Goal: Task Accomplishment & Management: Manage account settings

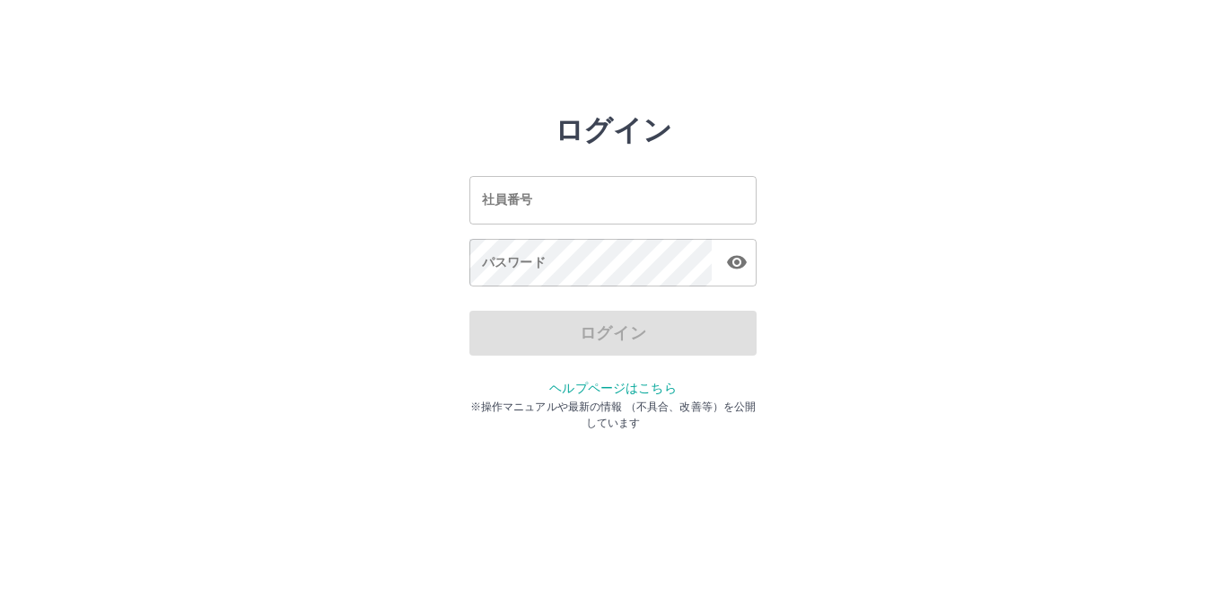
click at [531, 214] on input "社員番号" at bounding box center [612, 200] width 287 height 48
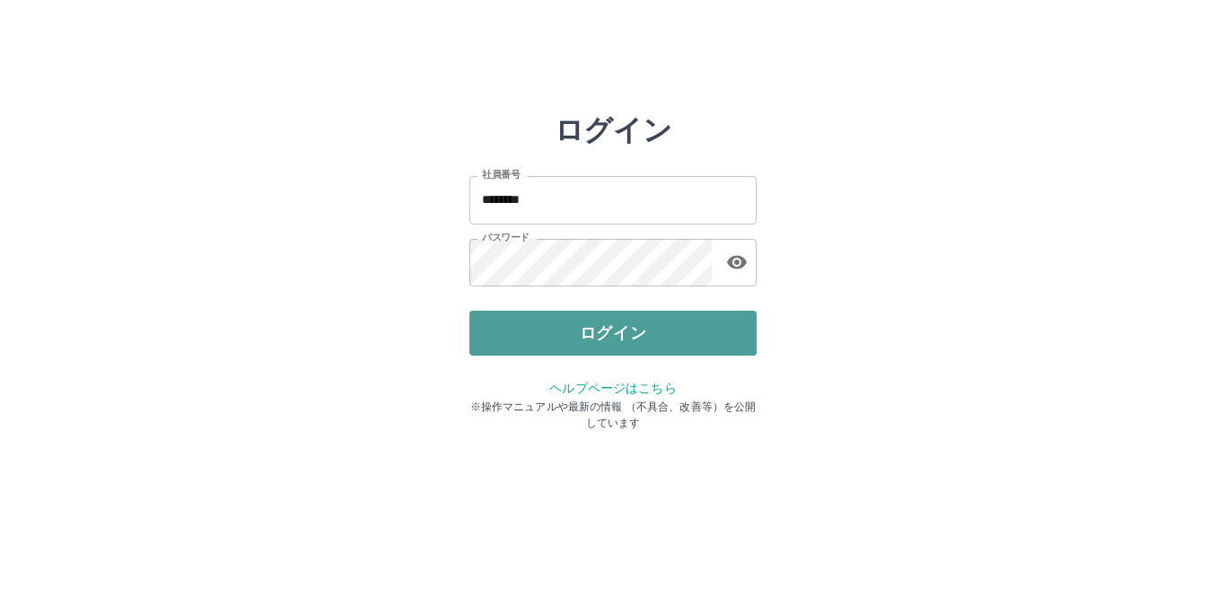
click at [612, 315] on button "ログイン" at bounding box center [612, 333] width 287 height 45
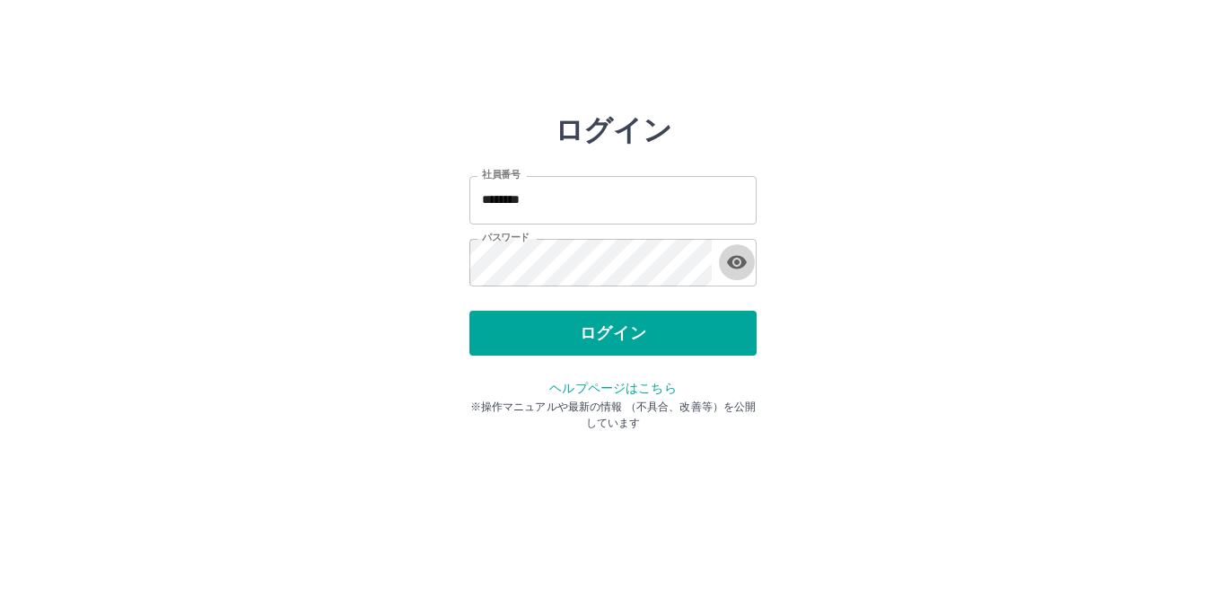
click at [734, 265] on icon "button" at bounding box center [737, 262] width 22 height 22
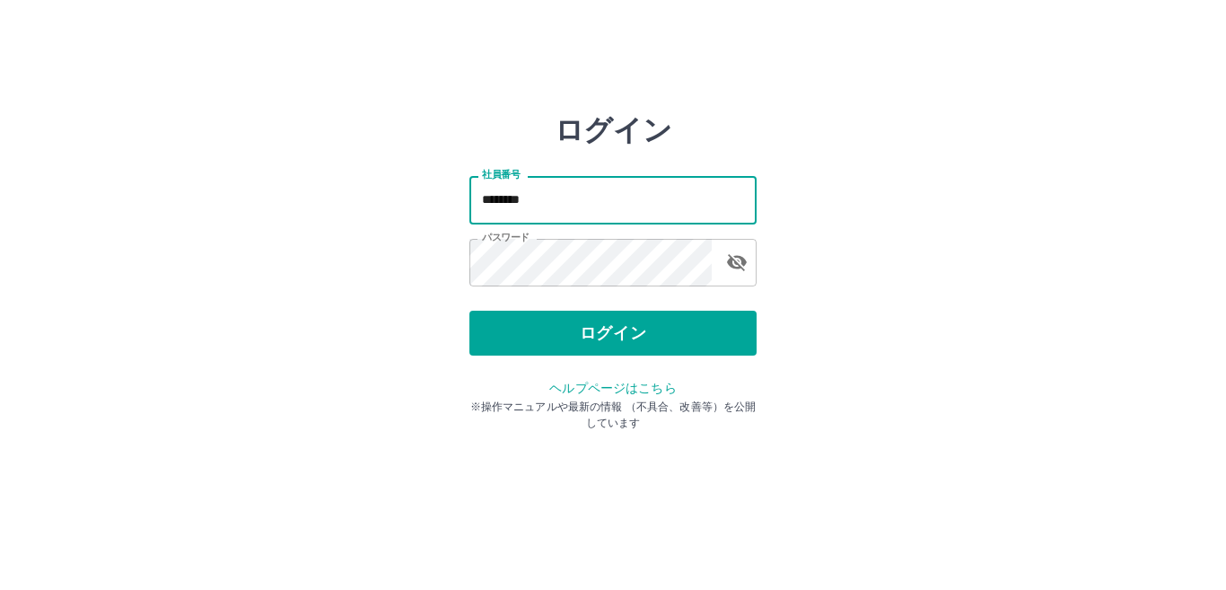
click at [555, 214] on input "********" at bounding box center [612, 200] width 287 height 48
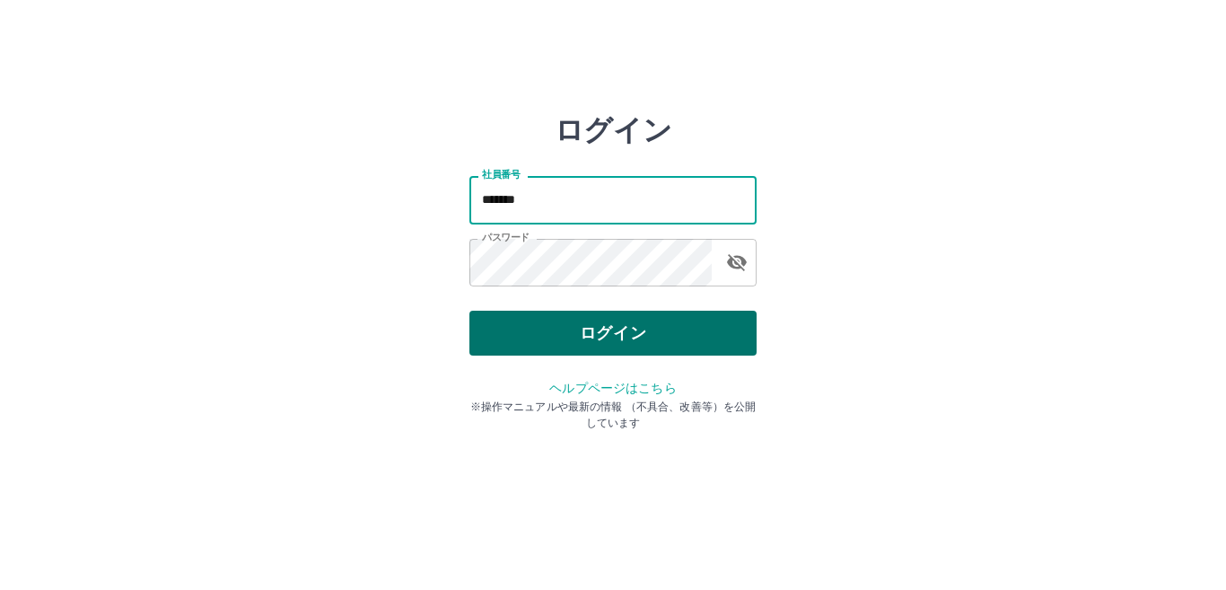
type input "*******"
click at [574, 320] on button "ログイン" at bounding box center [612, 333] width 287 height 45
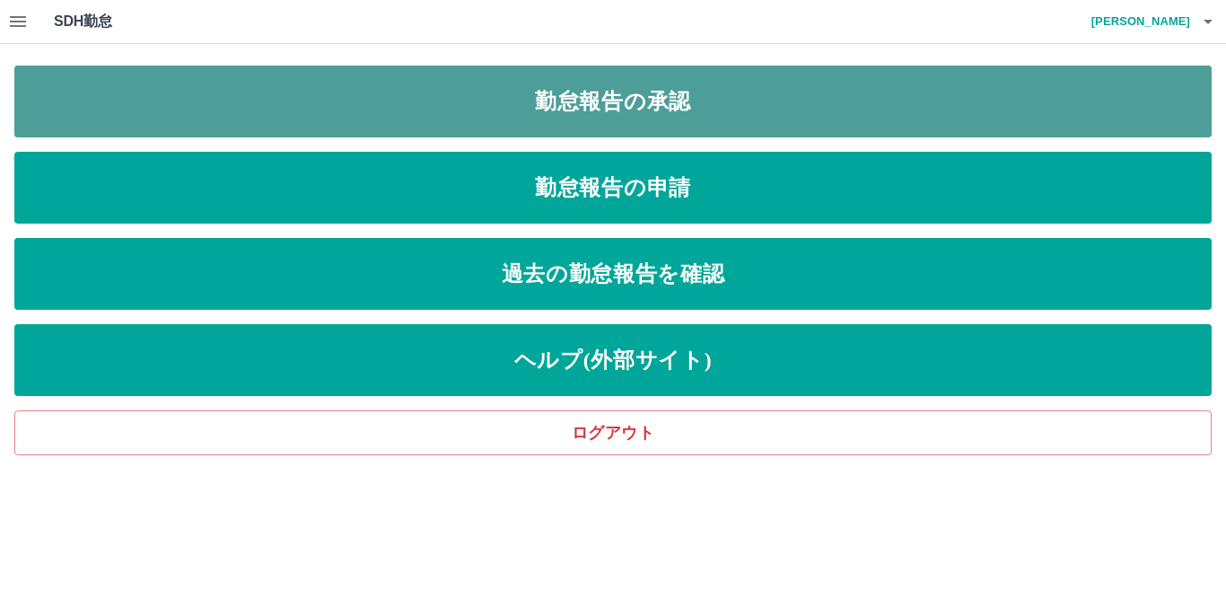
click at [645, 78] on link "勤怠報告の承認" at bounding box center [612, 102] width 1197 height 72
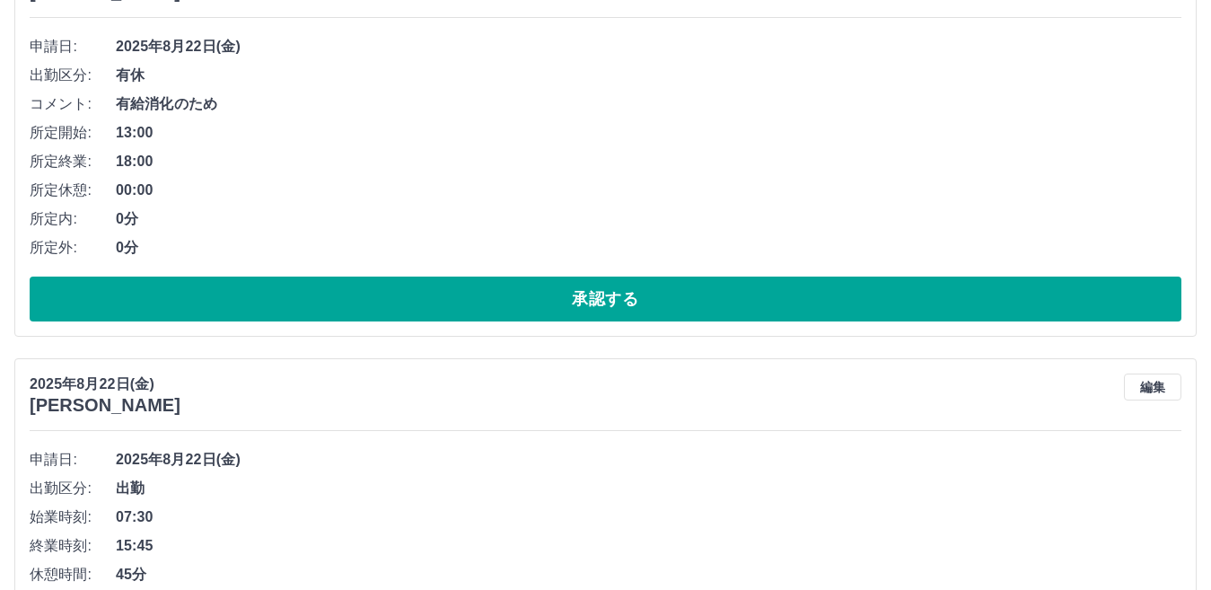
scroll to position [1885, 0]
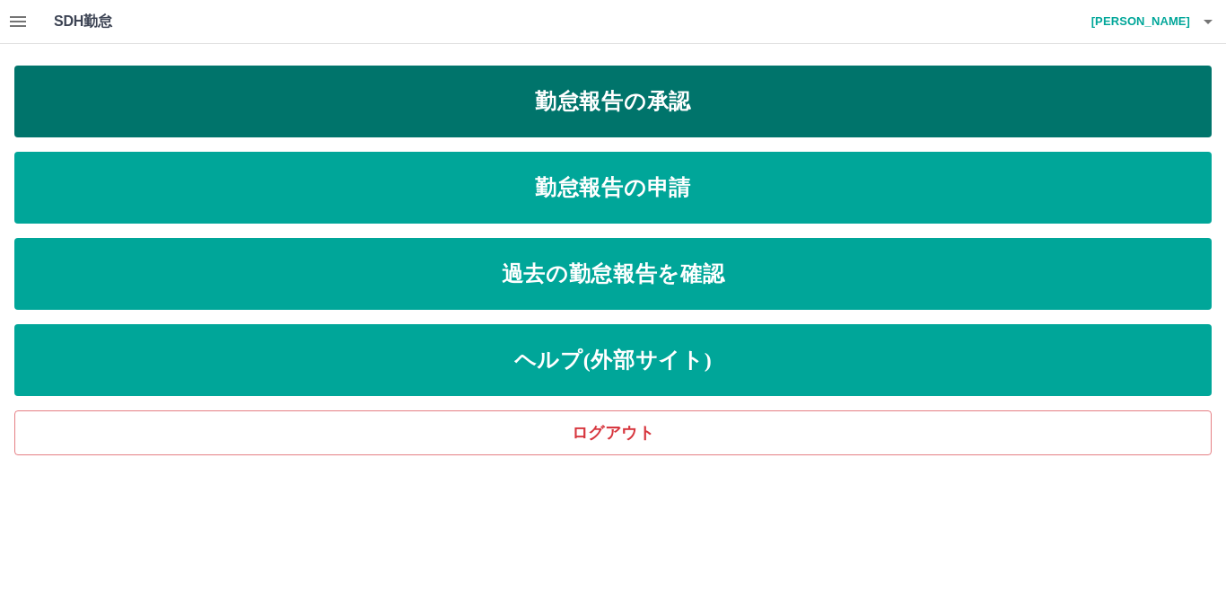
click at [594, 104] on link "勤怠報告の承認" at bounding box center [612, 102] width 1197 height 72
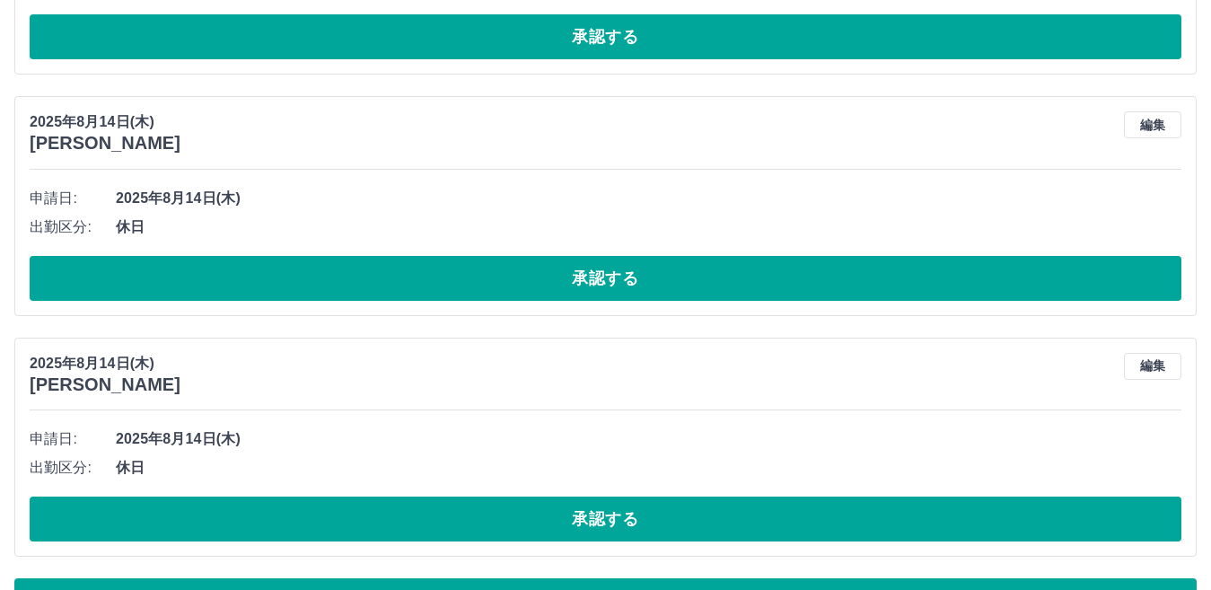
scroll to position [10796, 0]
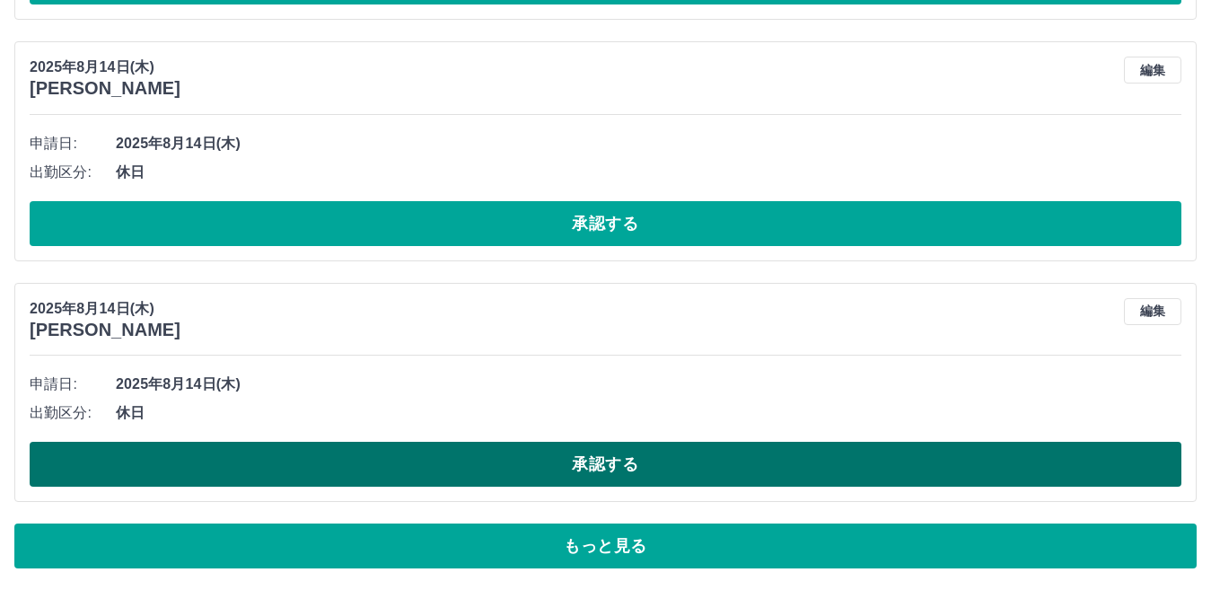
click at [605, 484] on button "承認する" at bounding box center [606, 464] width 1152 height 45
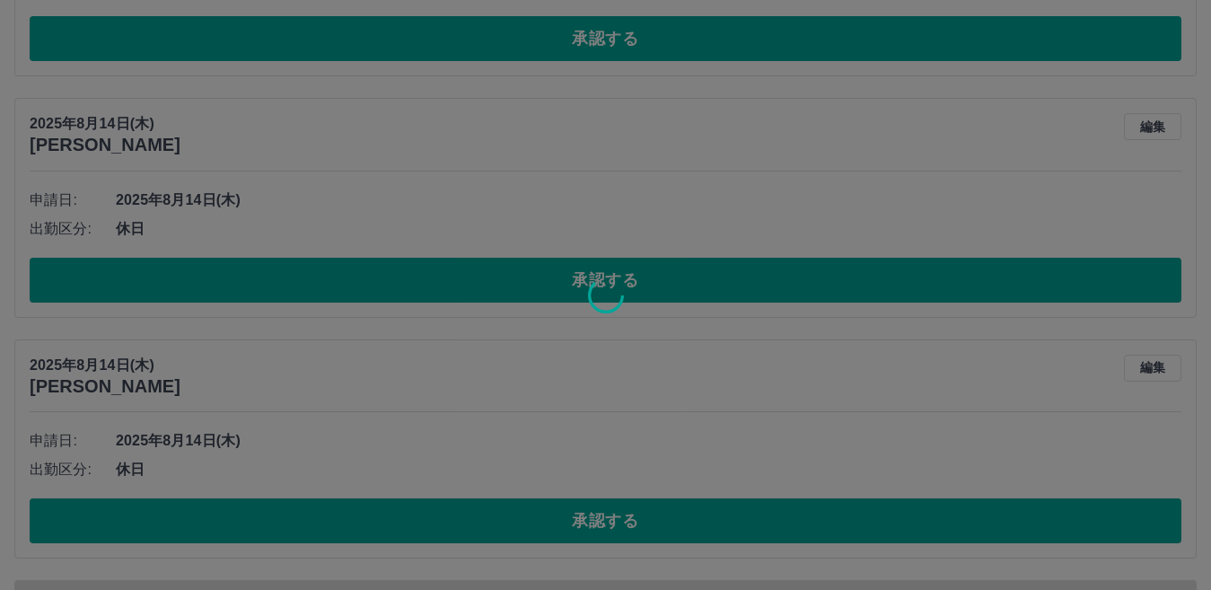
scroll to position [10706, 0]
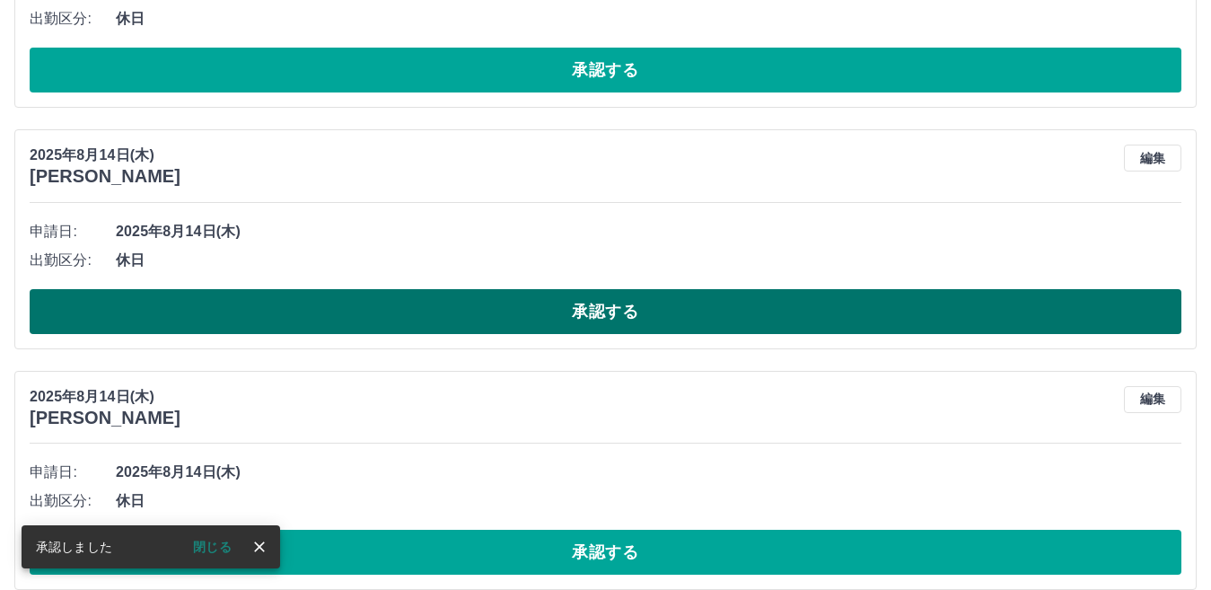
click at [660, 329] on button "承認する" at bounding box center [606, 311] width 1152 height 45
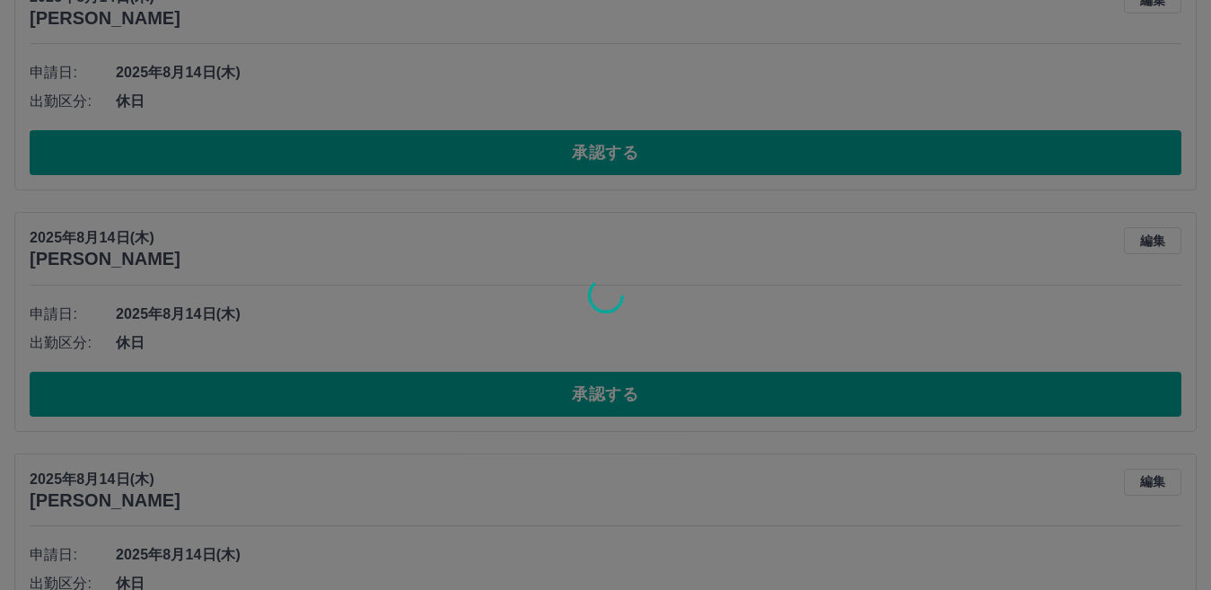
scroll to position [10527, 0]
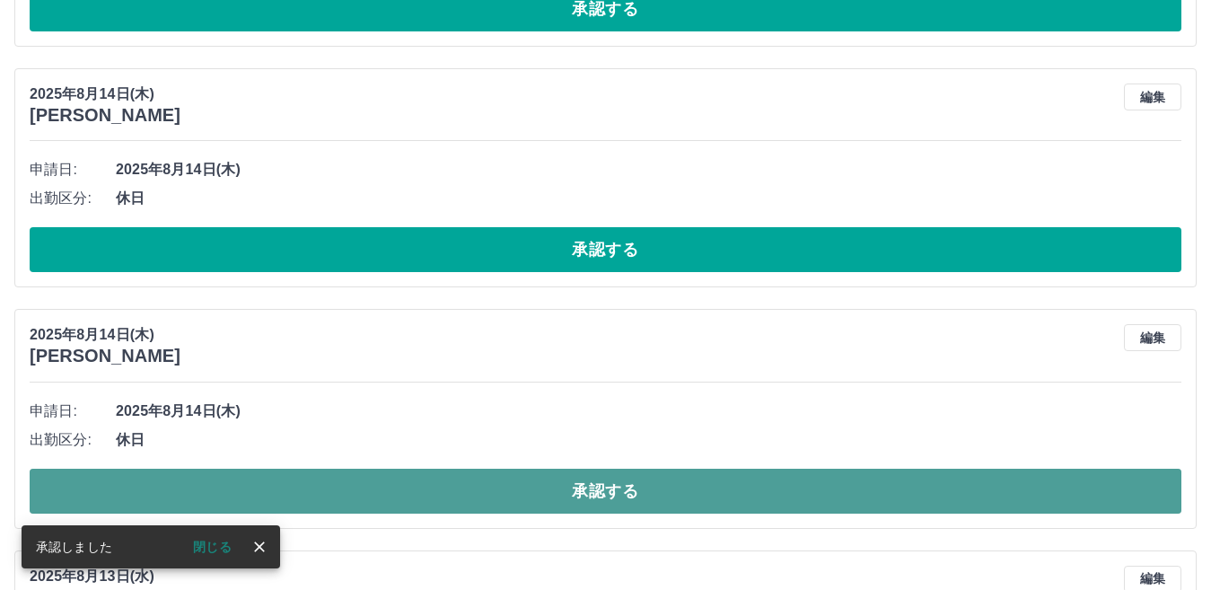
click at [594, 490] on button "承認する" at bounding box center [606, 491] width 1152 height 45
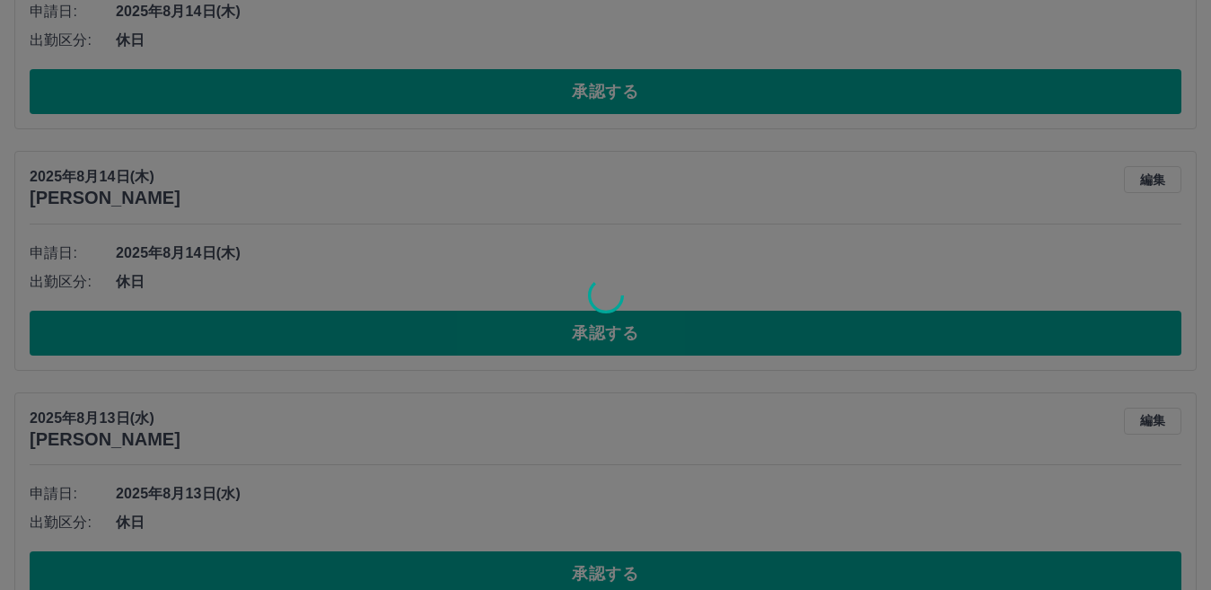
scroll to position [10796, 0]
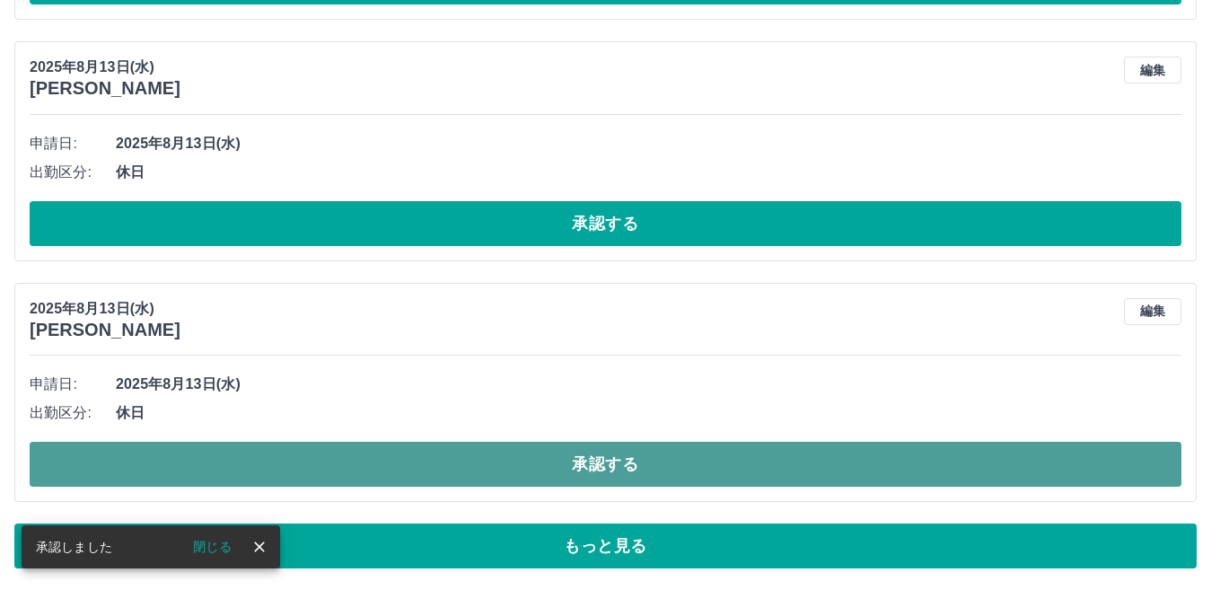
click at [609, 466] on button "承認する" at bounding box center [606, 464] width 1152 height 45
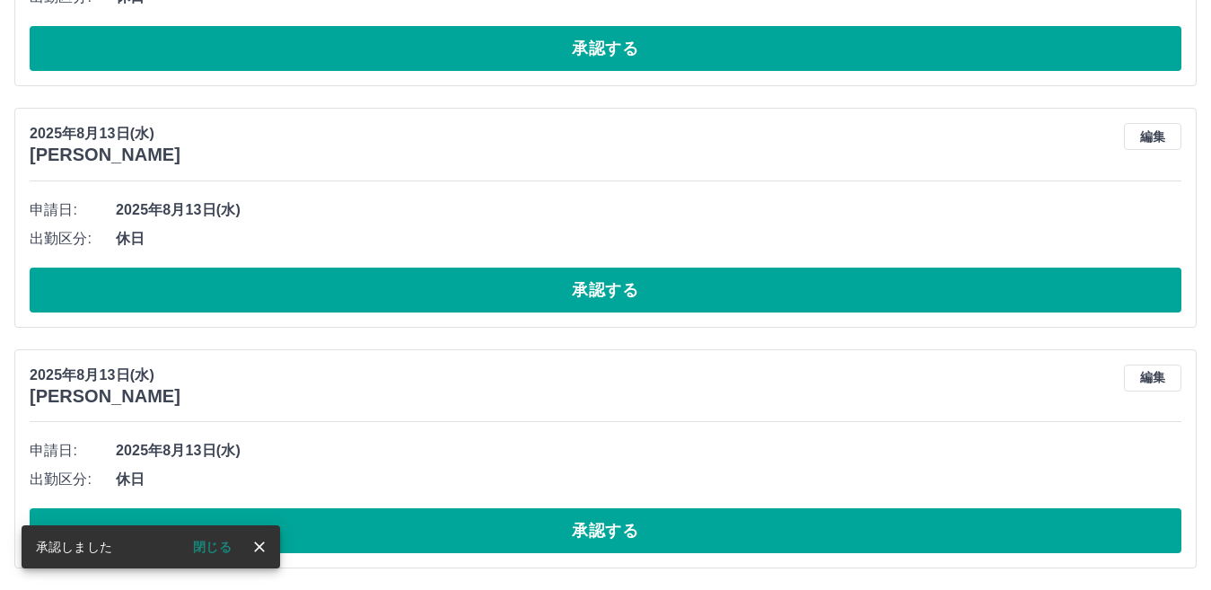
scroll to position [10729, 0]
click at [616, 221] on li "申請日: 2025年8月13日(水)" at bounding box center [606, 210] width 1152 height 29
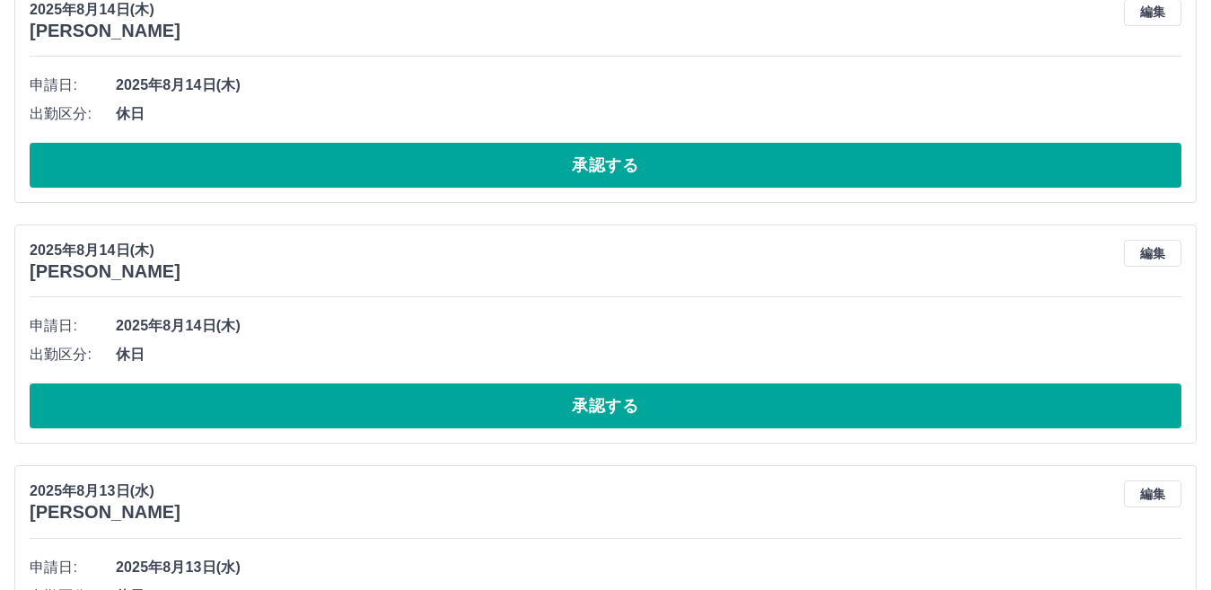
scroll to position [10640, 0]
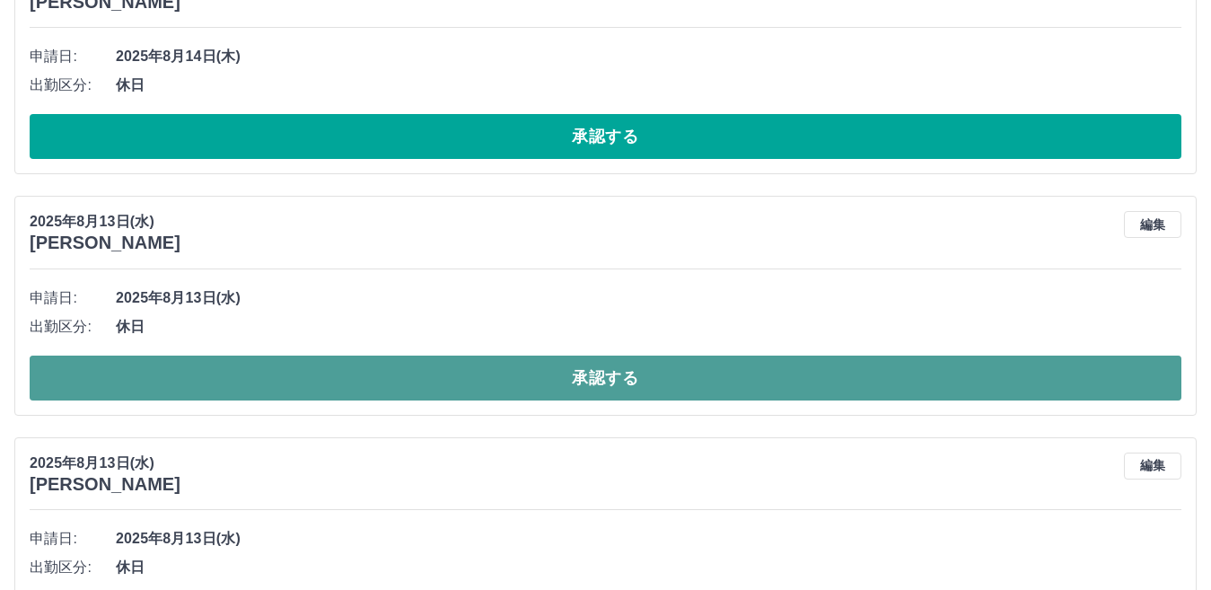
click at [612, 384] on button "承認する" at bounding box center [606, 377] width 1152 height 45
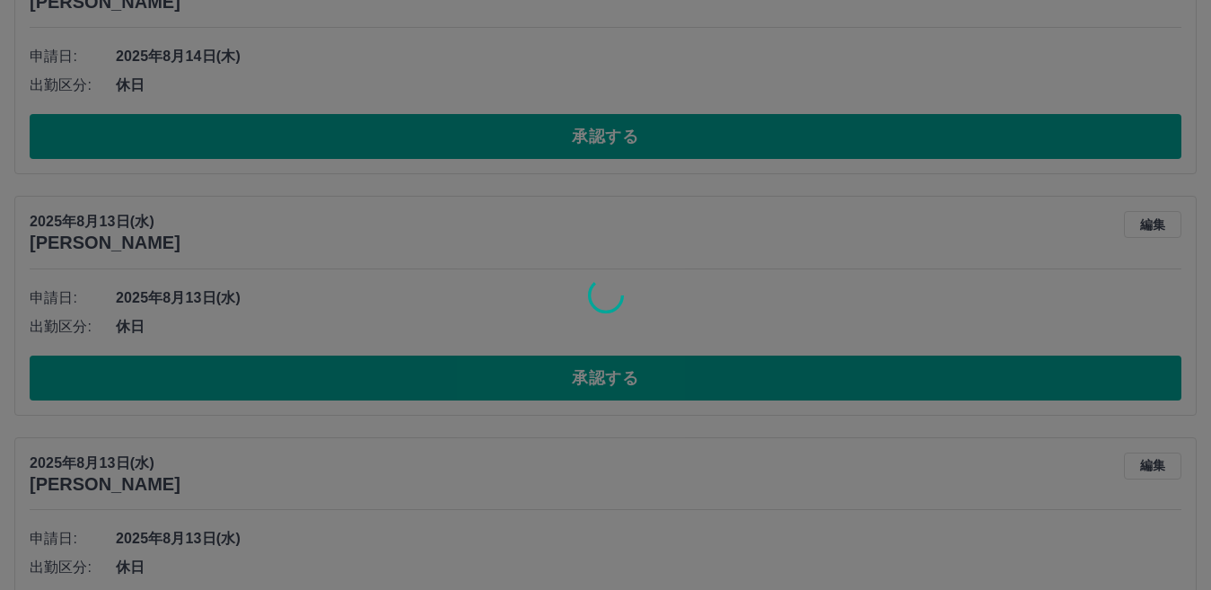
scroll to position [10489, 0]
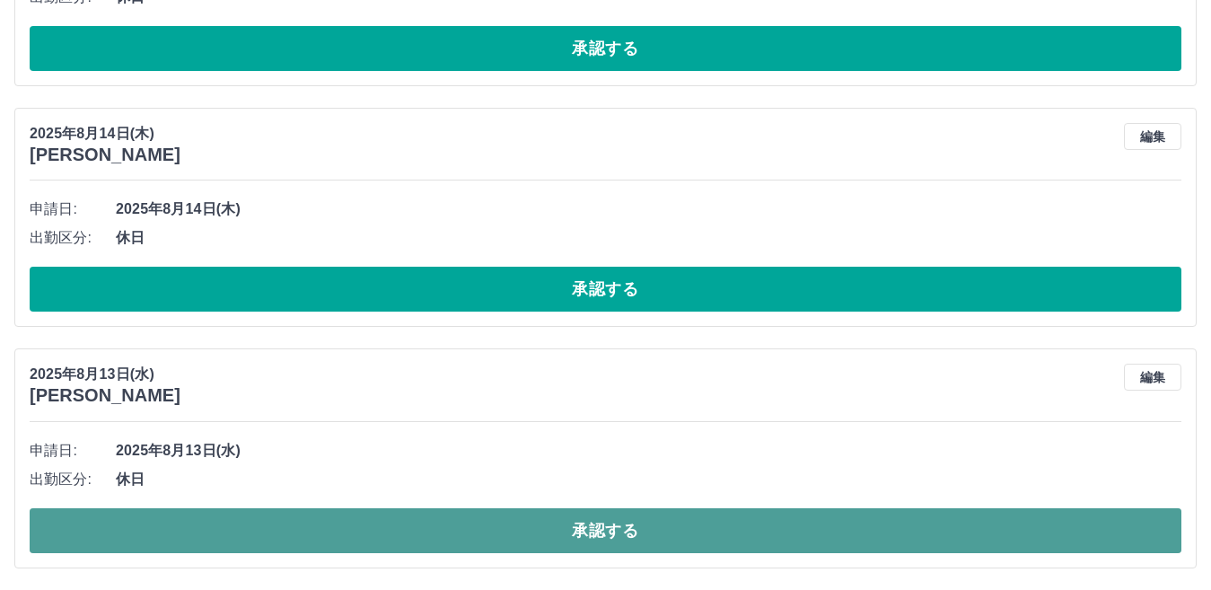
click at [616, 537] on button "承認する" at bounding box center [606, 530] width 1152 height 45
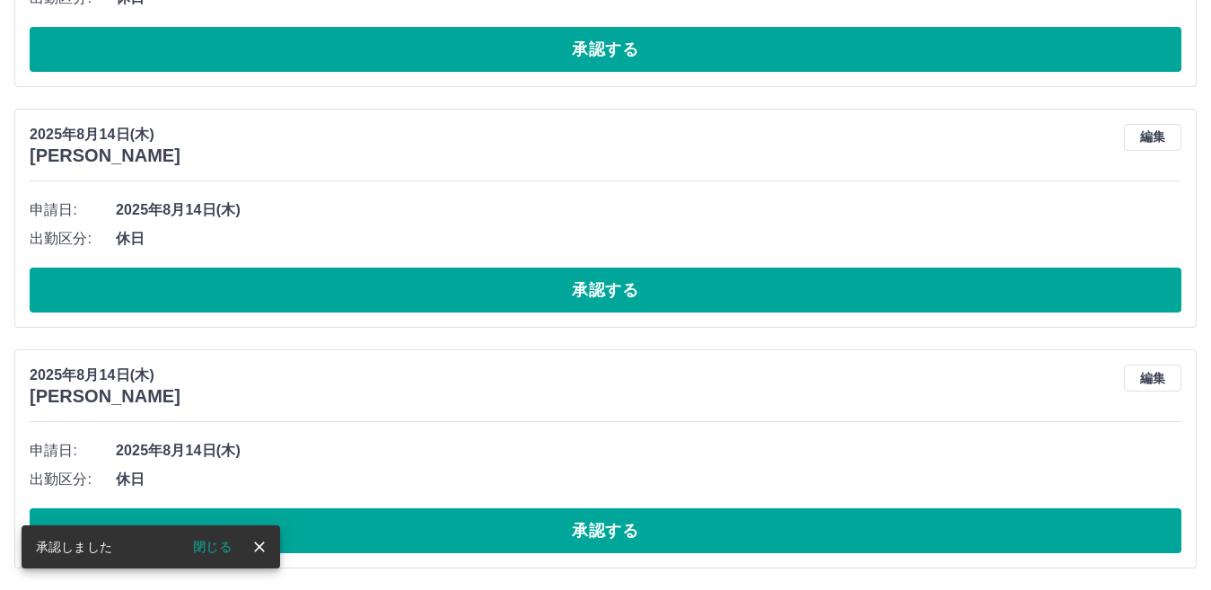
scroll to position [10247, 0]
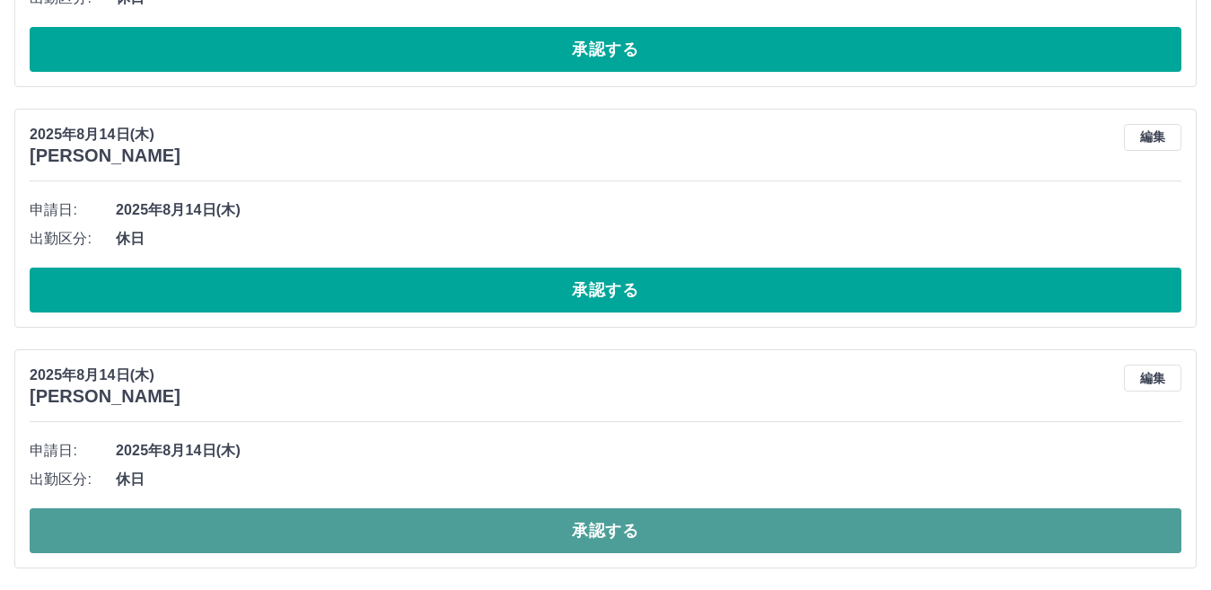
click at [680, 552] on button "承認する" at bounding box center [606, 530] width 1152 height 45
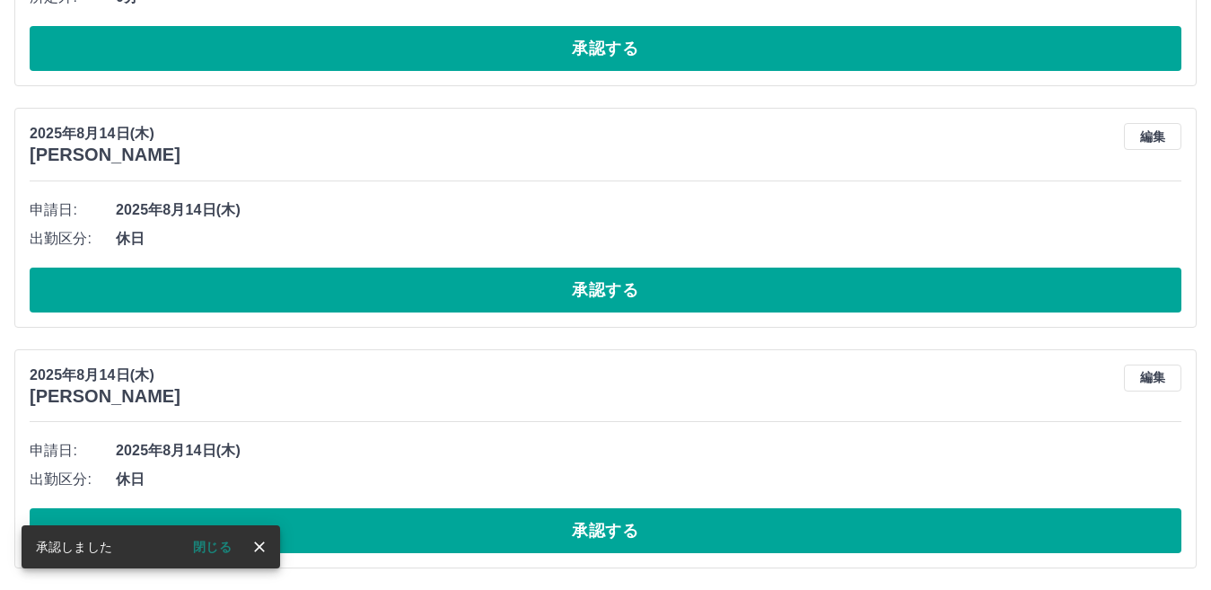
scroll to position [10007, 0]
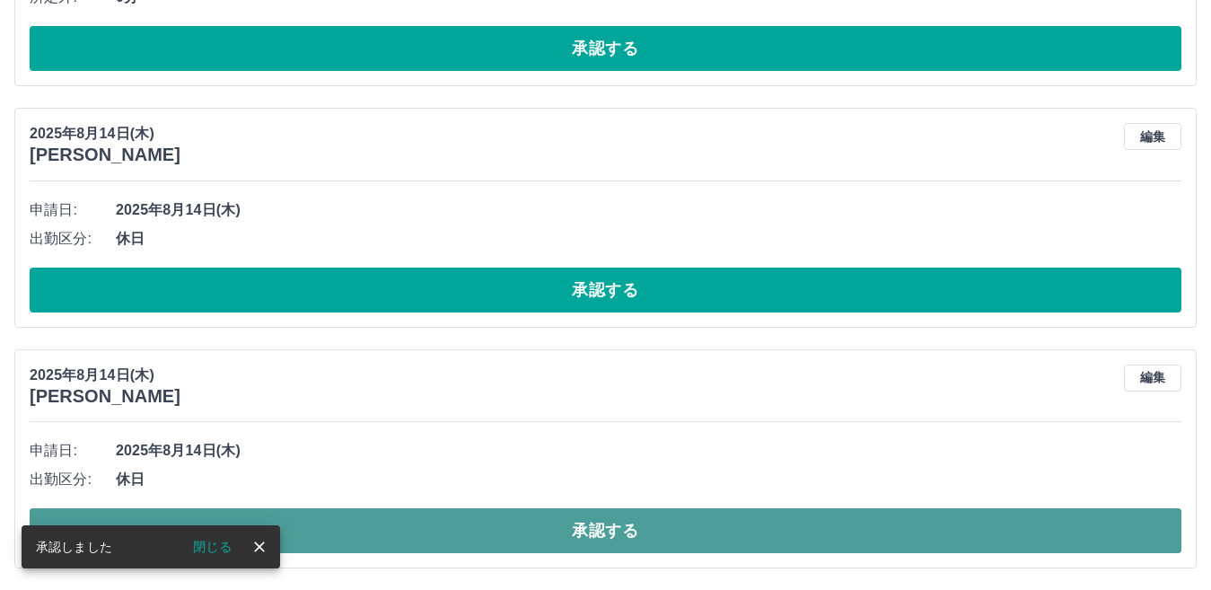
click at [607, 536] on button "承認する" at bounding box center [606, 530] width 1152 height 45
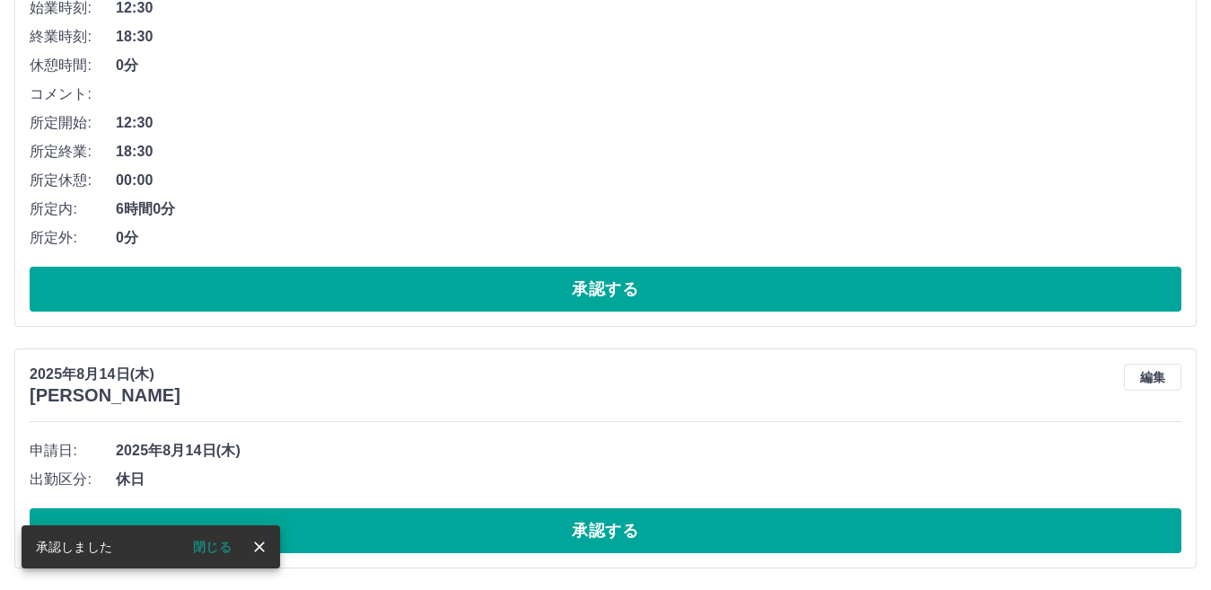
scroll to position [9766, 0]
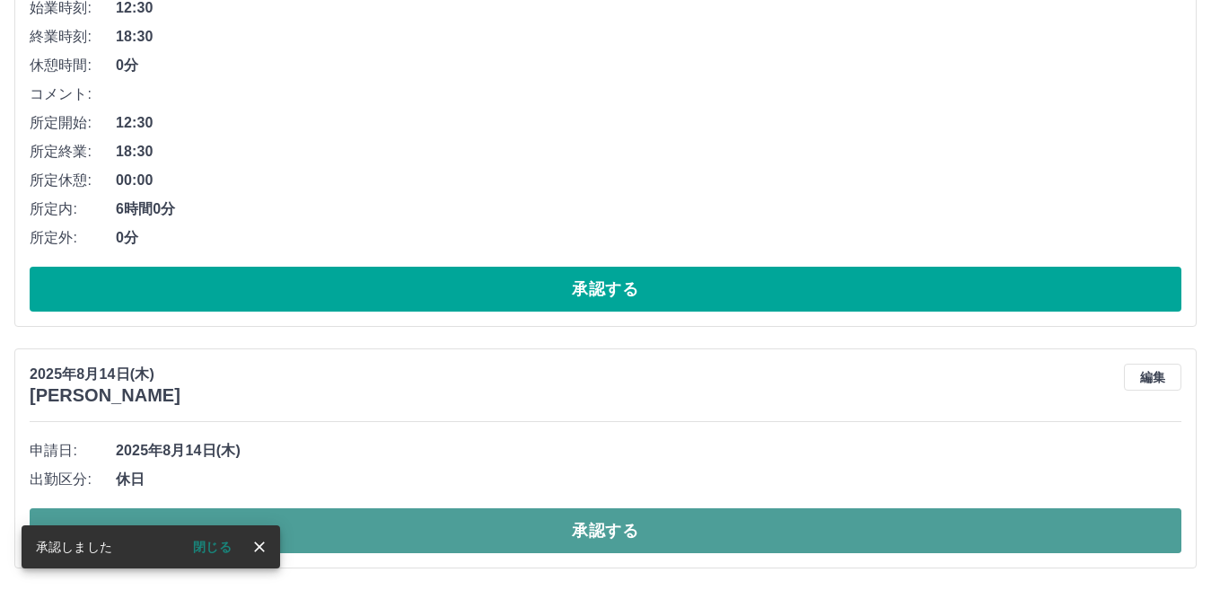
click at [611, 522] on button "承認する" at bounding box center [606, 530] width 1152 height 45
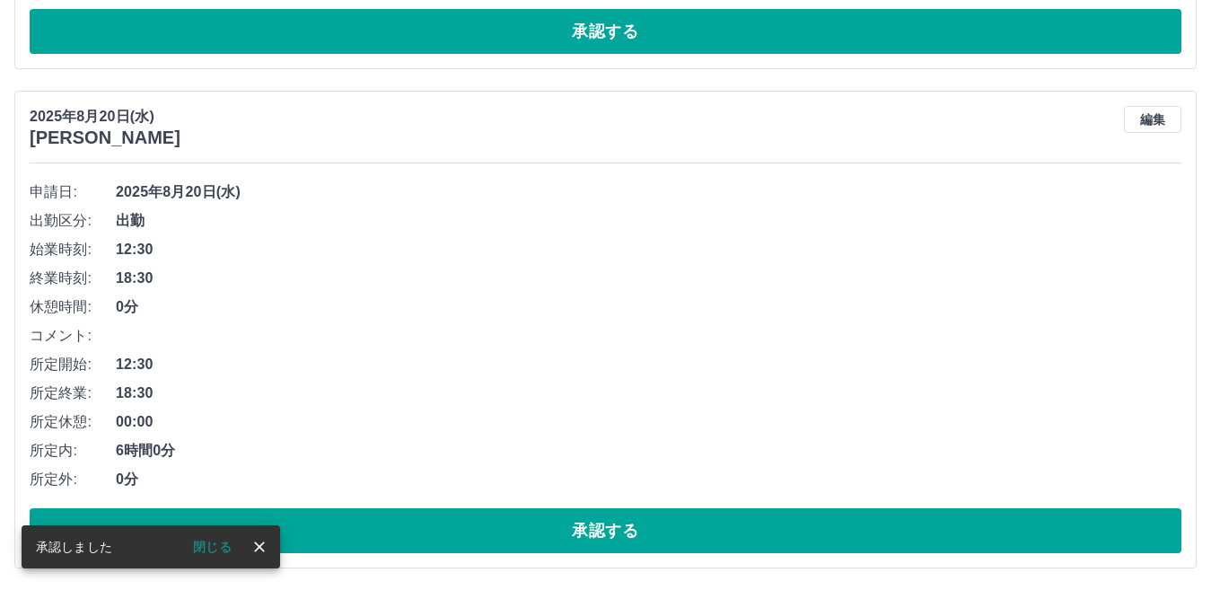
scroll to position [9525, 0]
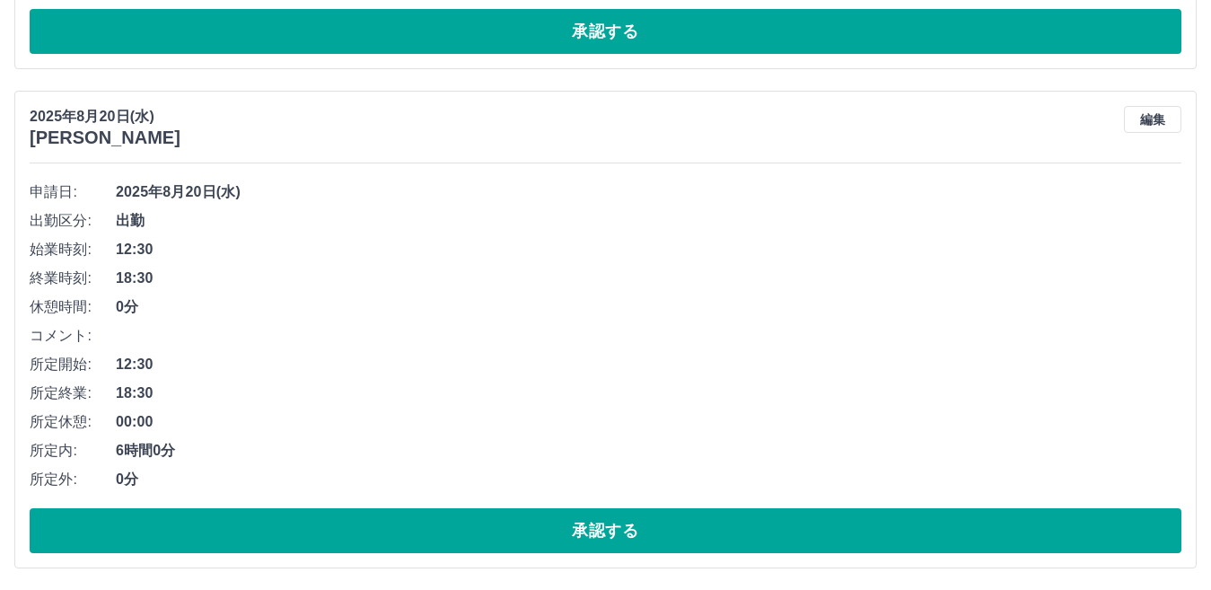
click at [614, 499] on div "申請日: 2025年8月20日(水) 出勤区分: 出勤 始業時刻: 12:30 終業時刻: 18:30 休憩時間: 0分 コメント: 所定開始: 12:30 …" at bounding box center [606, 365] width 1152 height 375
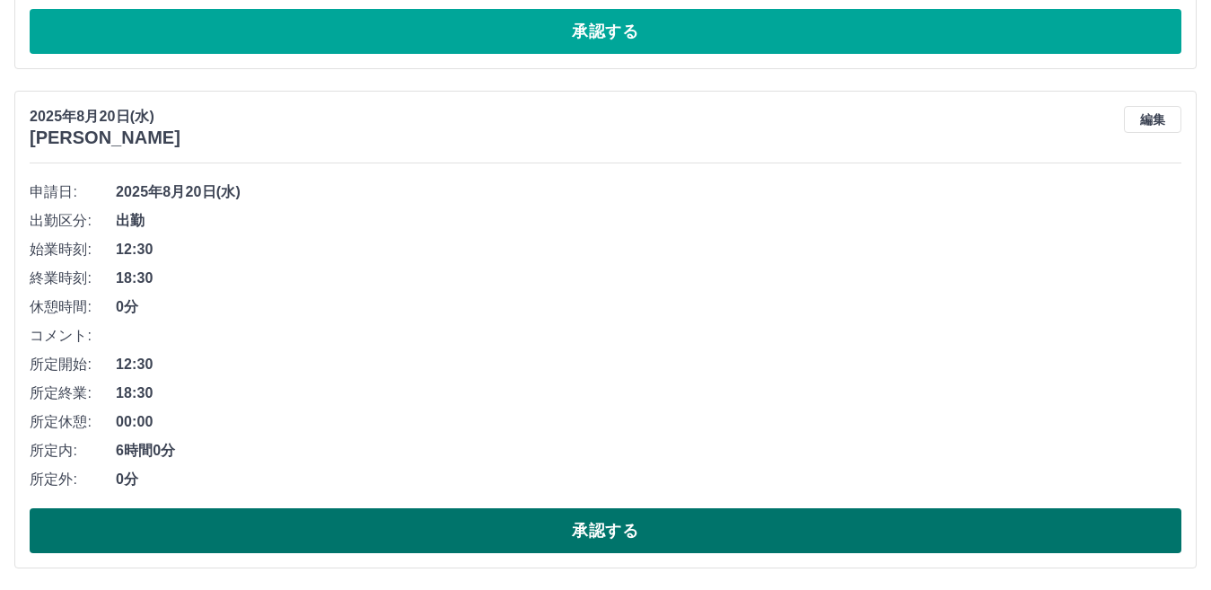
click at [621, 532] on button "承認する" at bounding box center [606, 530] width 1152 height 45
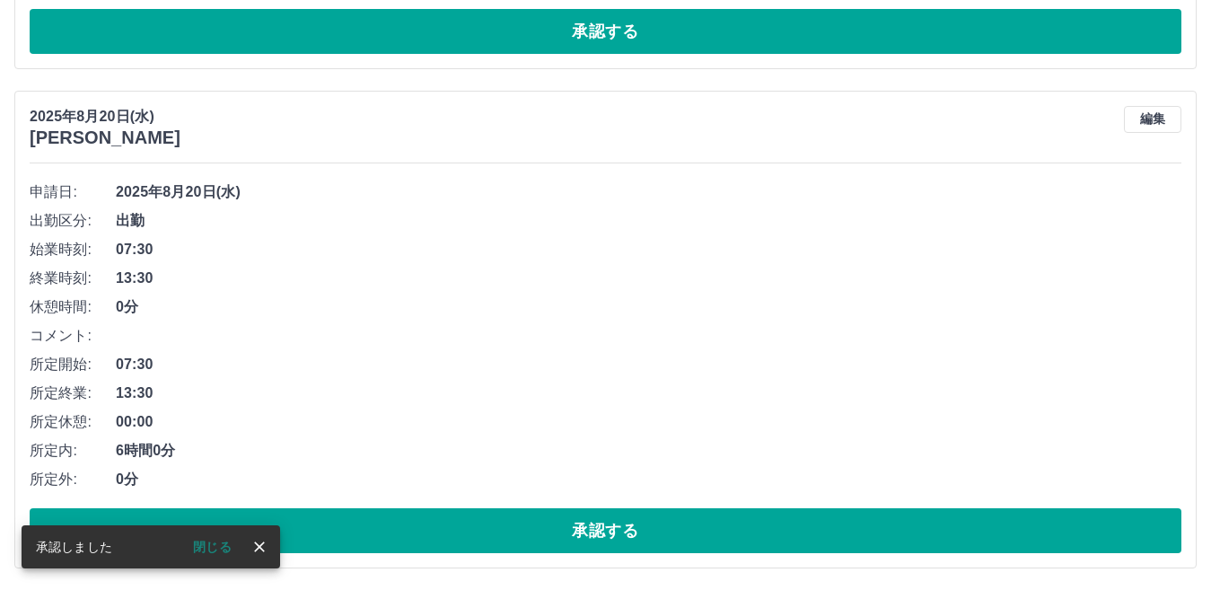
scroll to position [9026, 0]
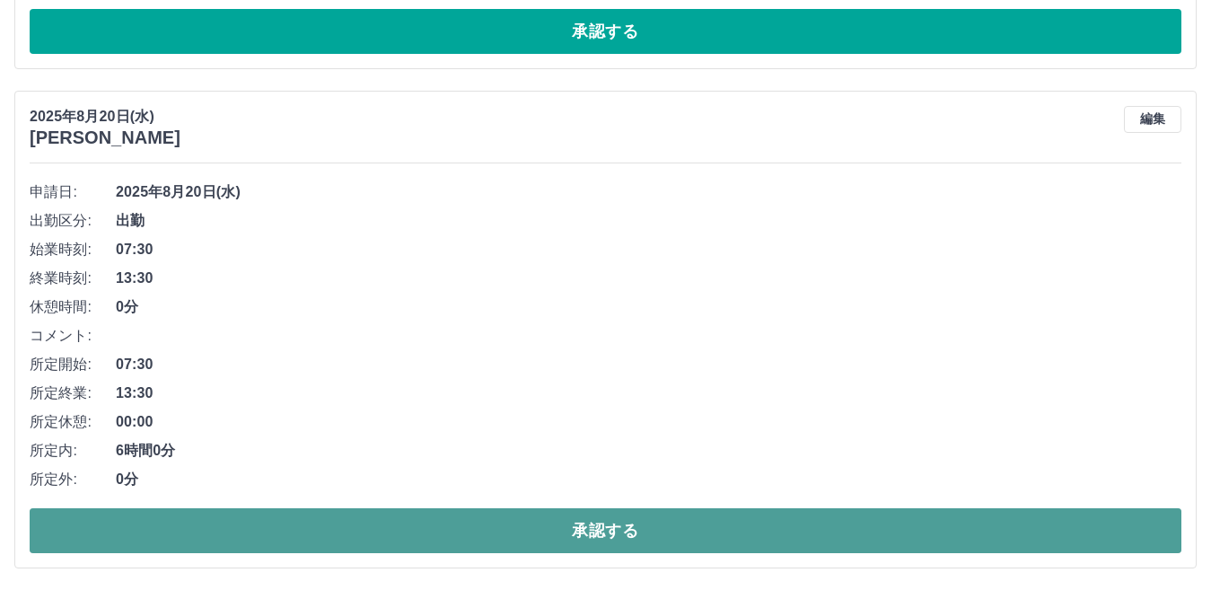
click at [560, 532] on button "承認する" at bounding box center [606, 530] width 1152 height 45
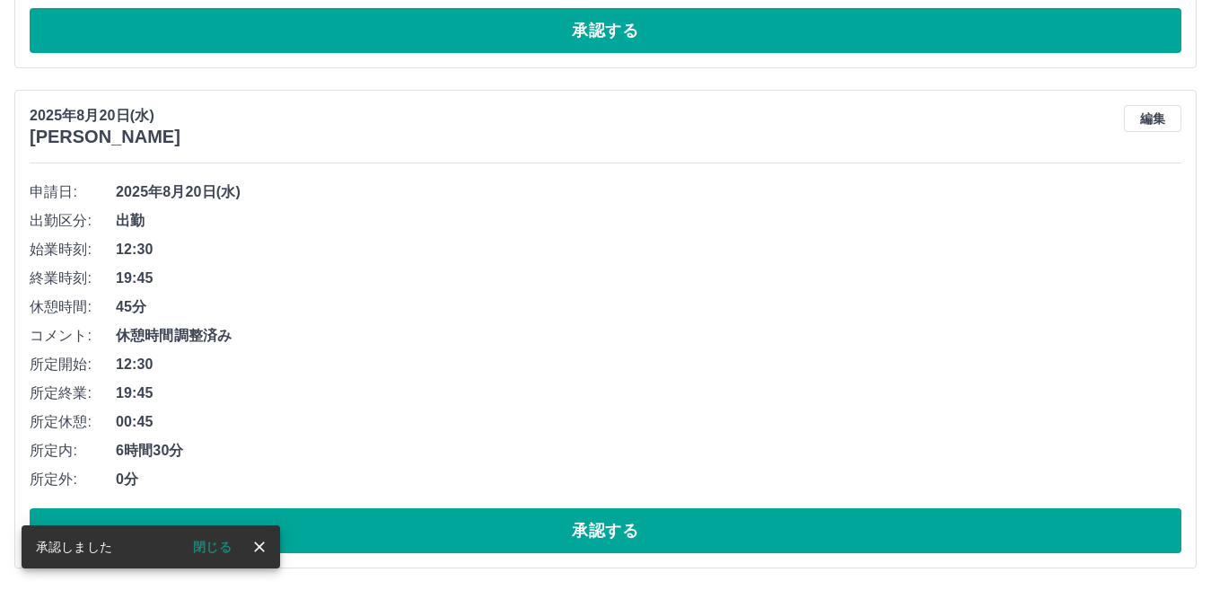
scroll to position [8527, 0]
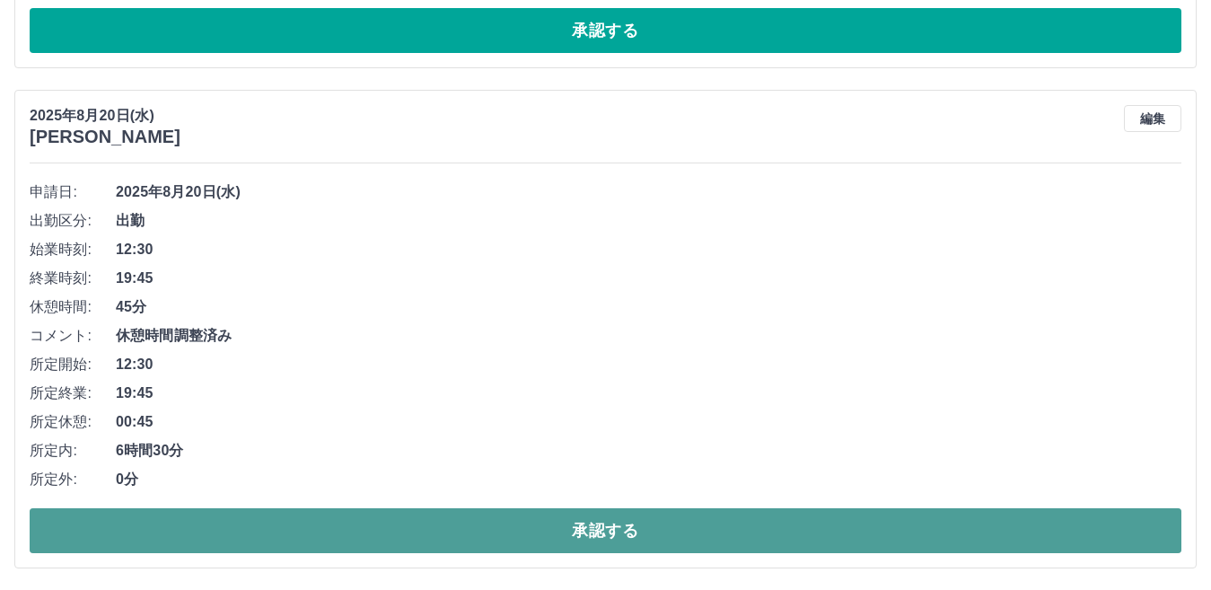
click at [645, 526] on button "承認する" at bounding box center [606, 530] width 1152 height 45
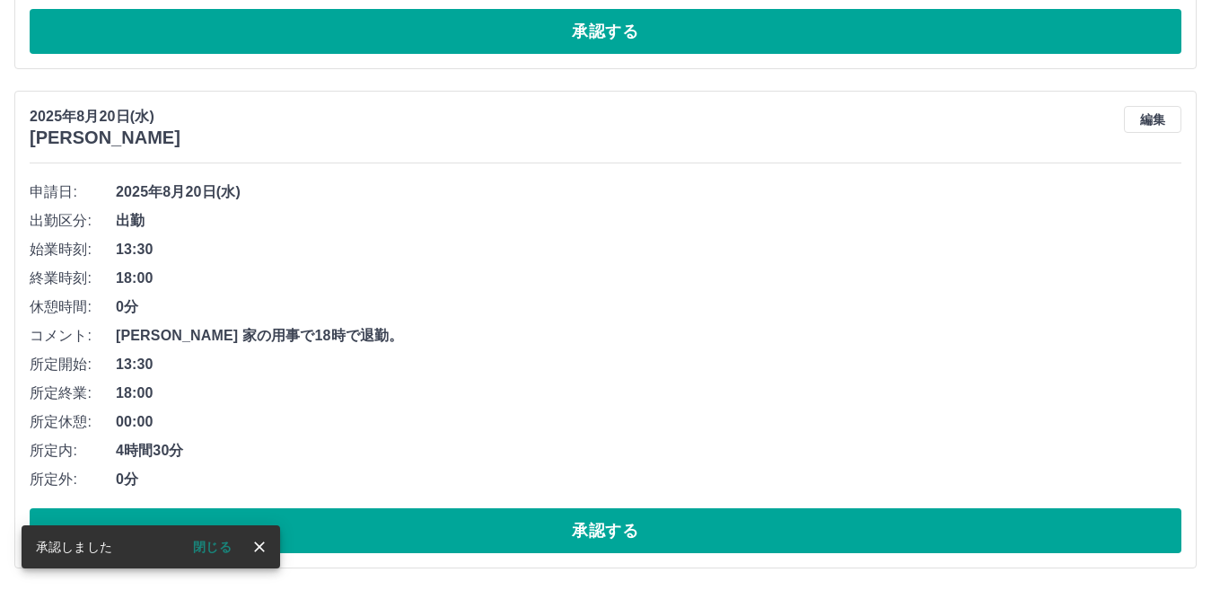
scroll to position [8027, 0]
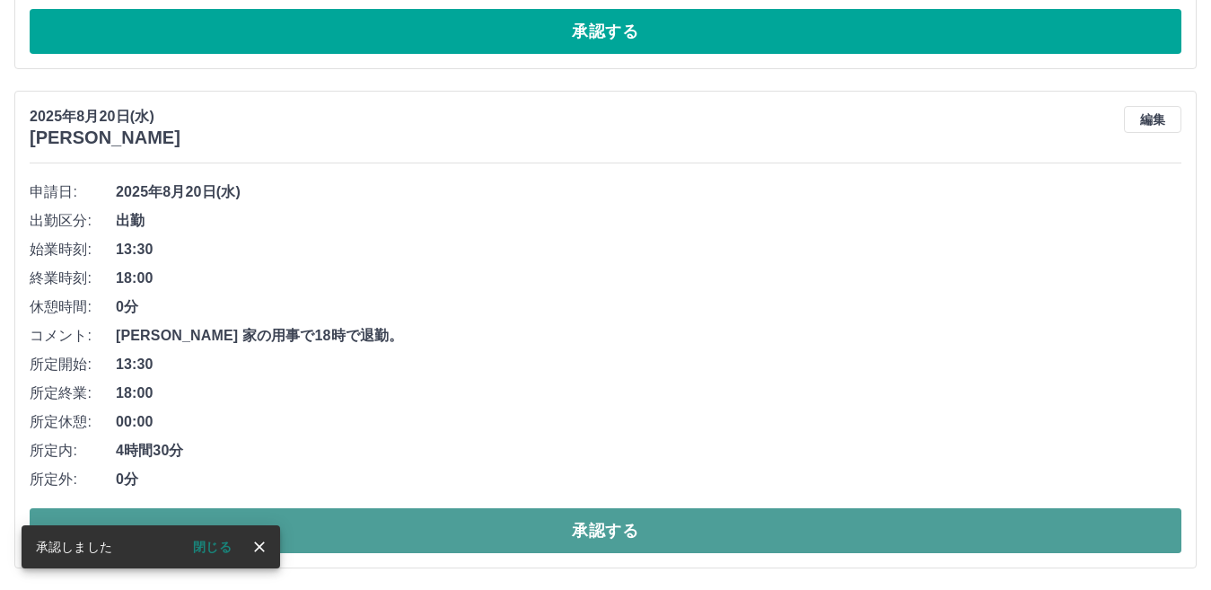
click at [626, 537] on button "承認する" at bounding box center [606, 530] width 1152 height 45
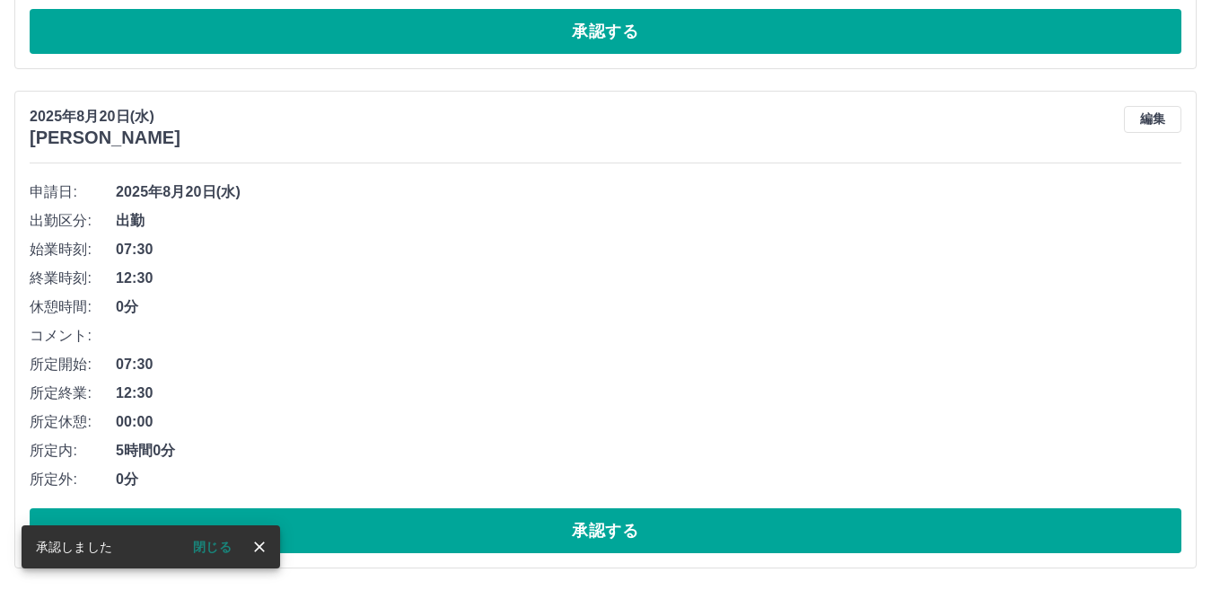
scroll to position [7528, 0]
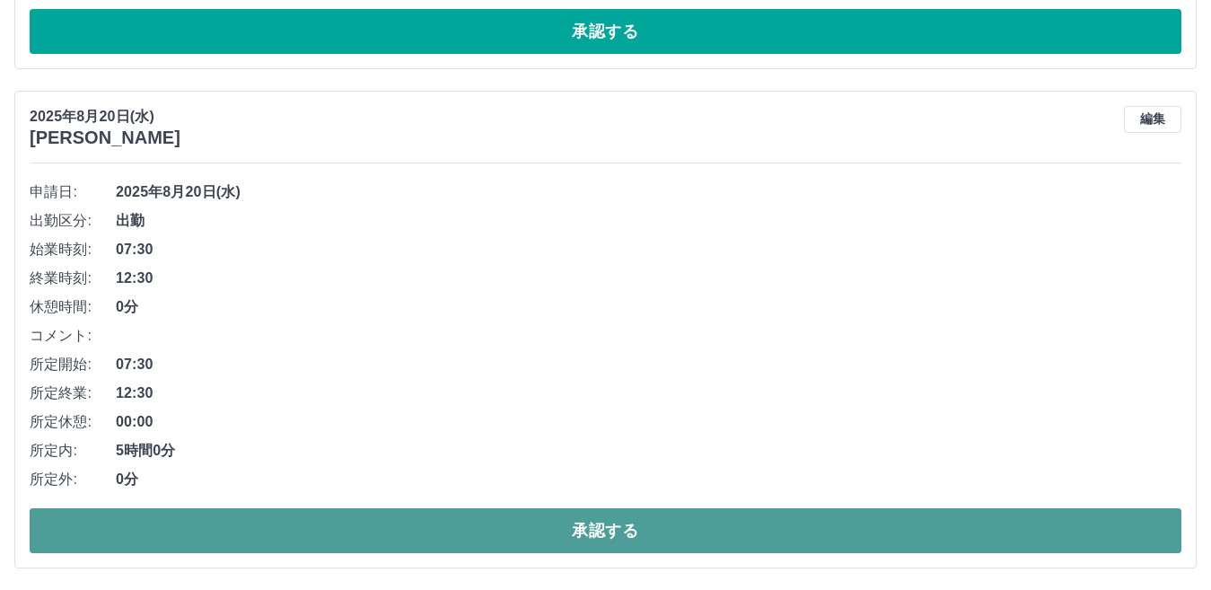
click at [642, 520] on button "承認する" at bounding box center [606, 530] width 1152 height 45
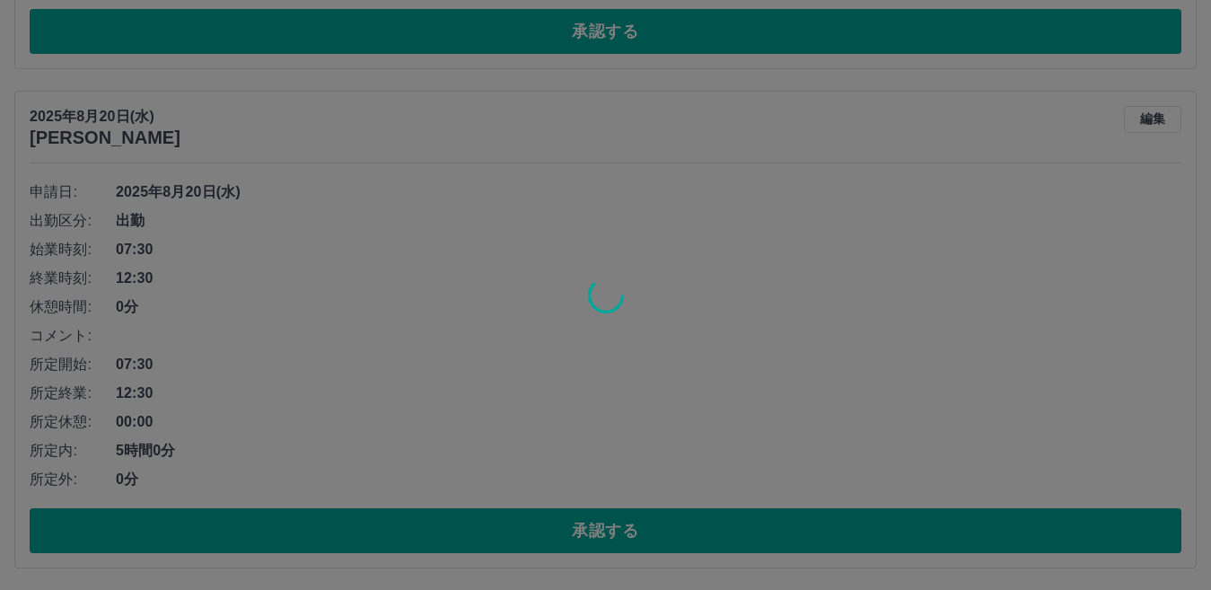
scroll to position [7028, 0]
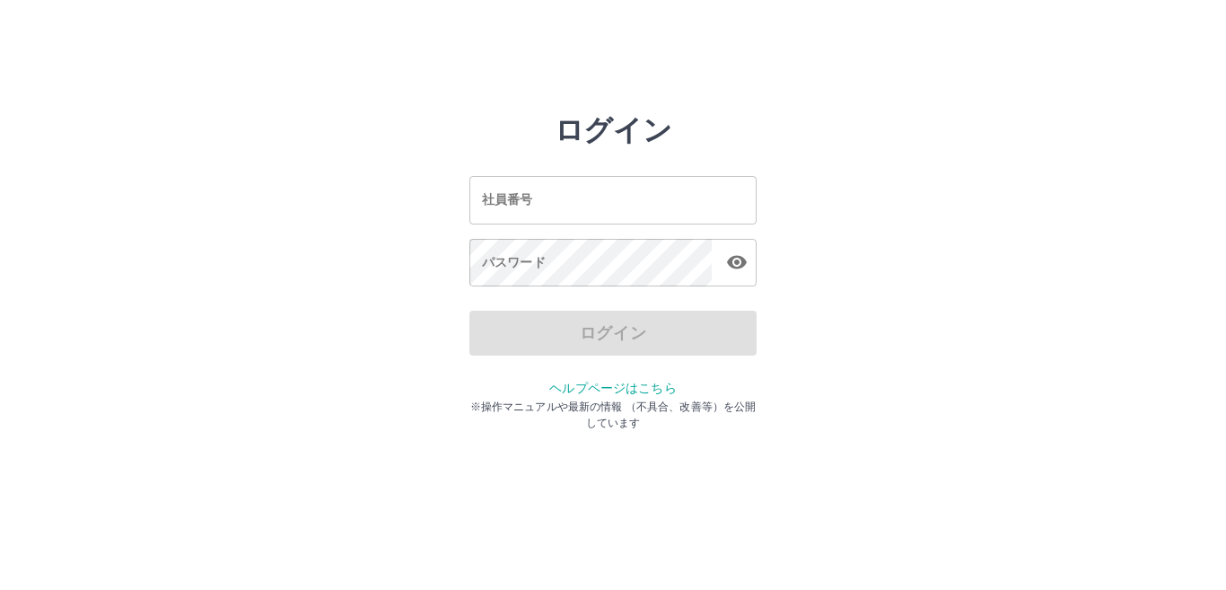
click at [533, 197] on input "社員番号" at bounding box center [612, 200] width 287 height 48
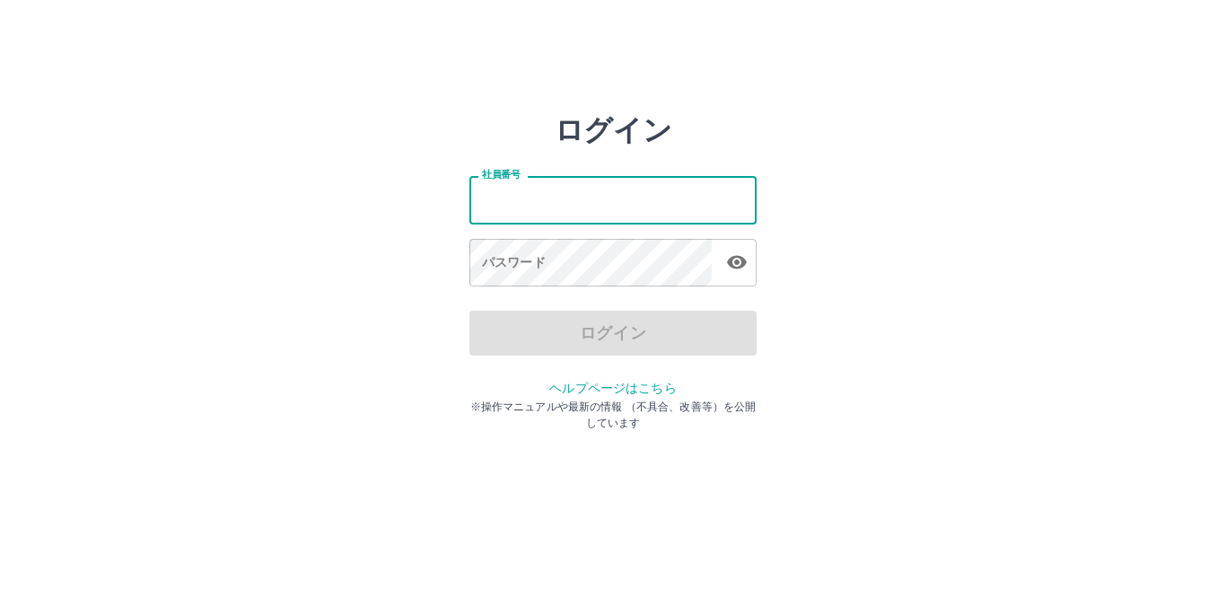
type input "*******"
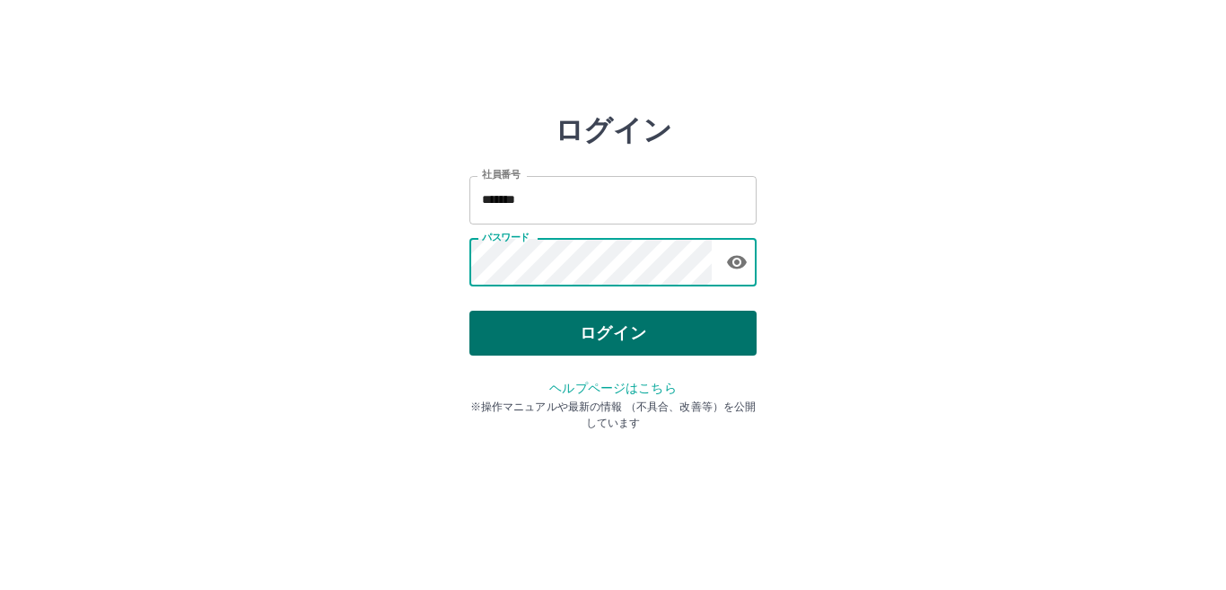
click at [616, 316] on button "ログイン" at bounding box center [612, 333] width 287 height 45
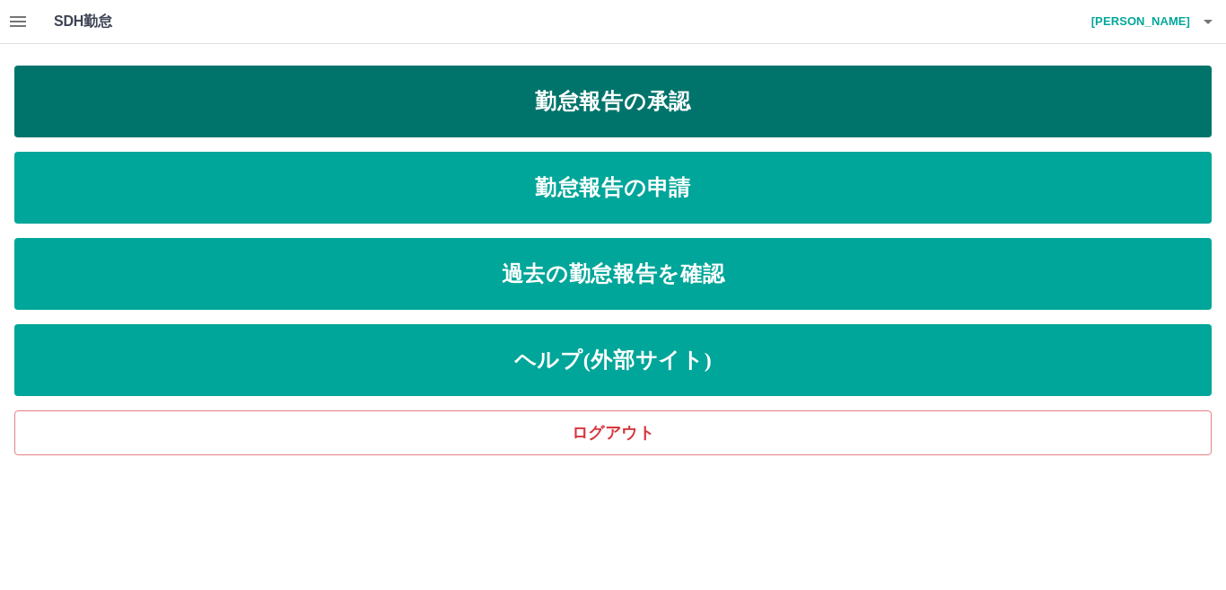
click at [692, 105] on link "勤怠報告の承認" at bounding box center [612, 102] width 1197 height 72
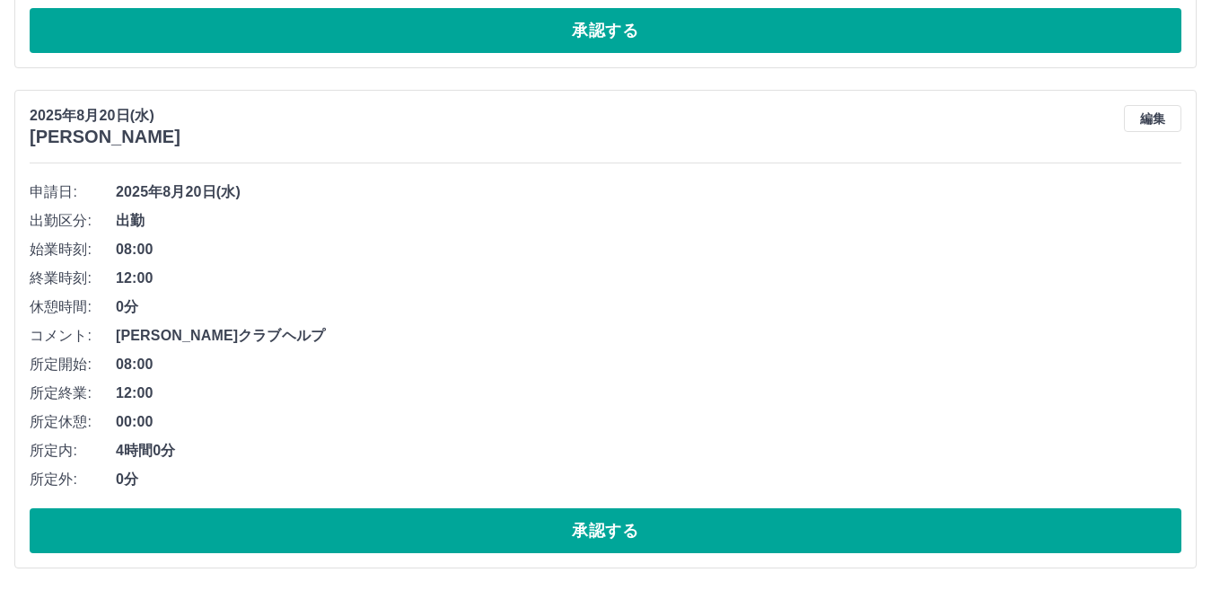
scroll to position [7028, 0]
click at [539, 522] on button "承認する" at bounding box center [606, 530] width 1152 height 45
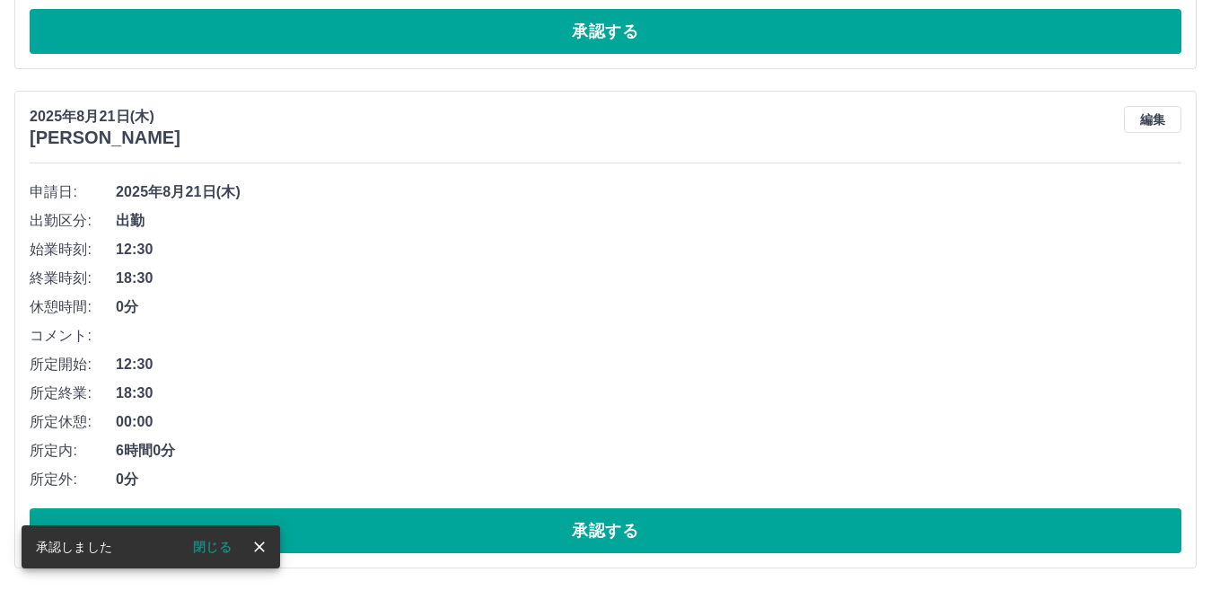
scroll to position [6528, 0]
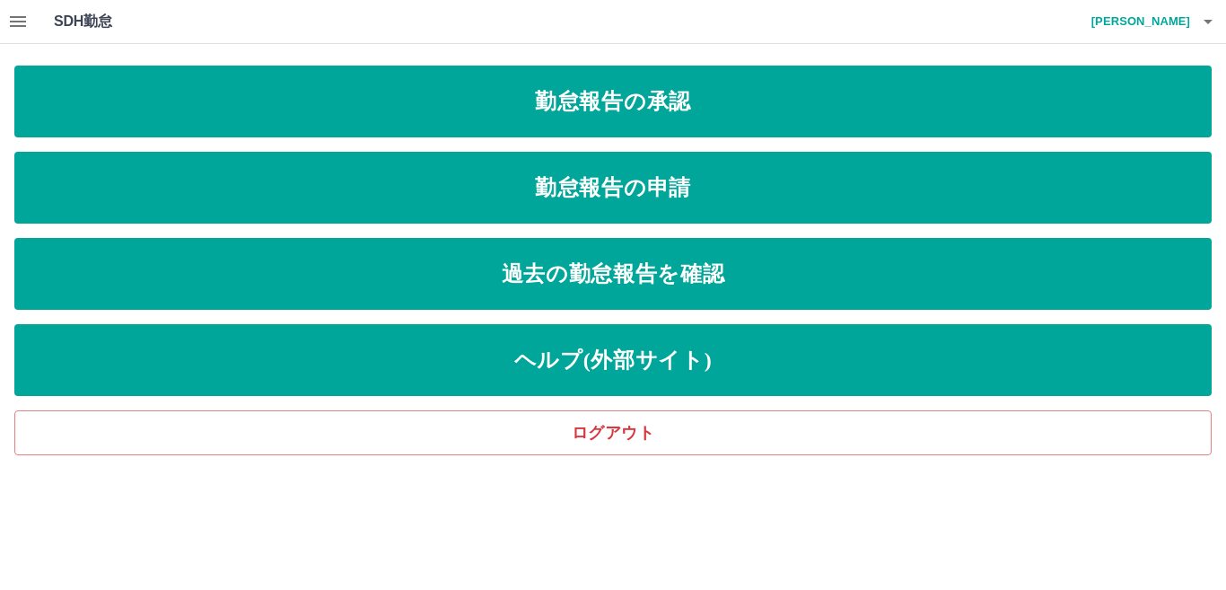
click at [13, 27] on icon "button" at bounding box center [18, 21] width 16 height 11
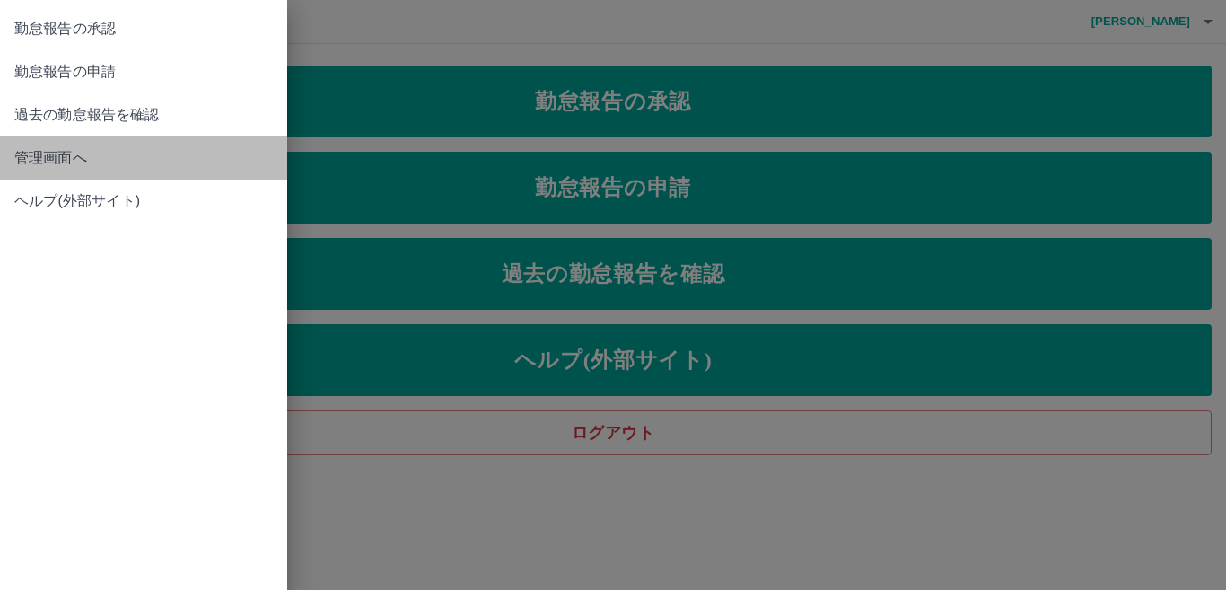
click at [42, 165] on span "管理画面へ" at bounding box center [143, 158] width 259 height 22
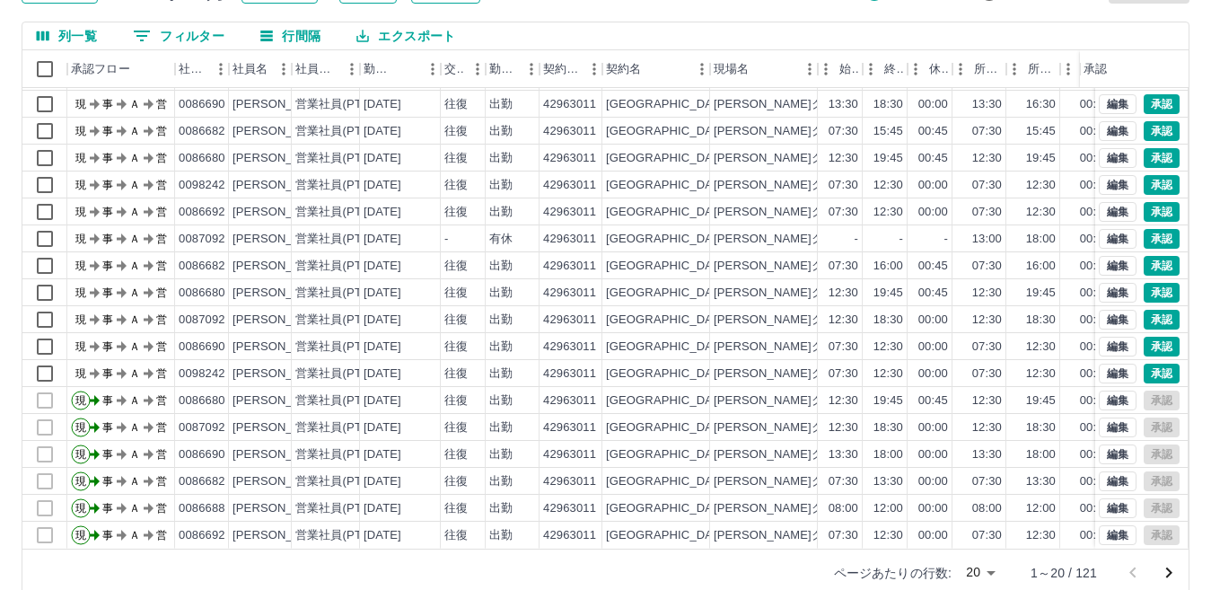
scroll to position [169, 0]
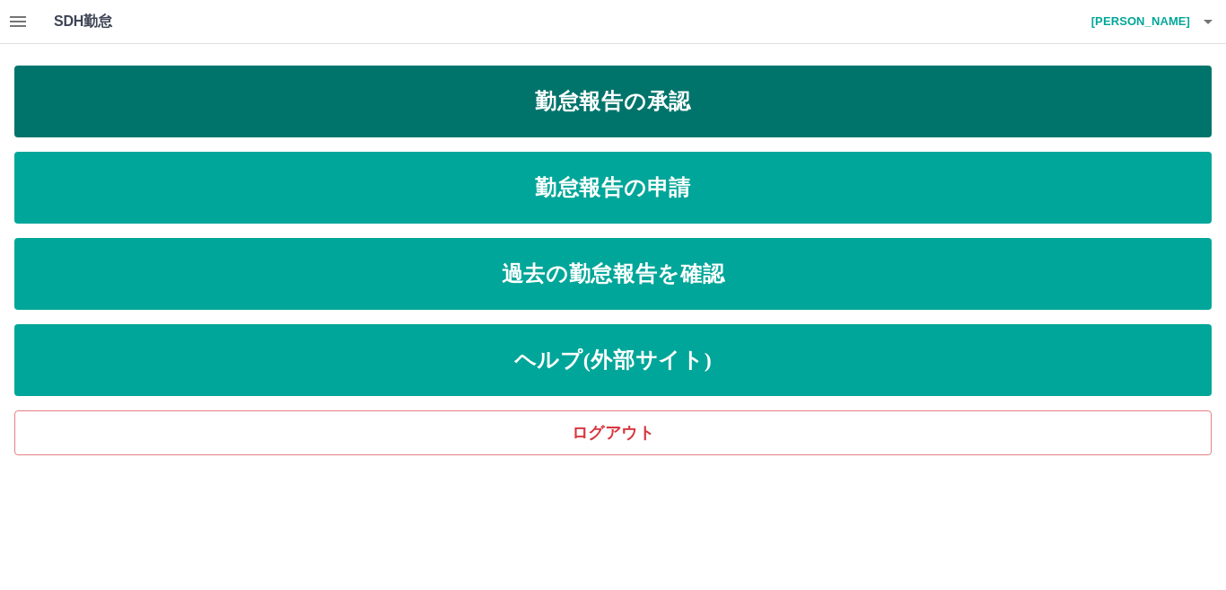
click at [657, 94] on link "勤怠報告の承認" at bounding box center [612, 102] width 1197 height 72
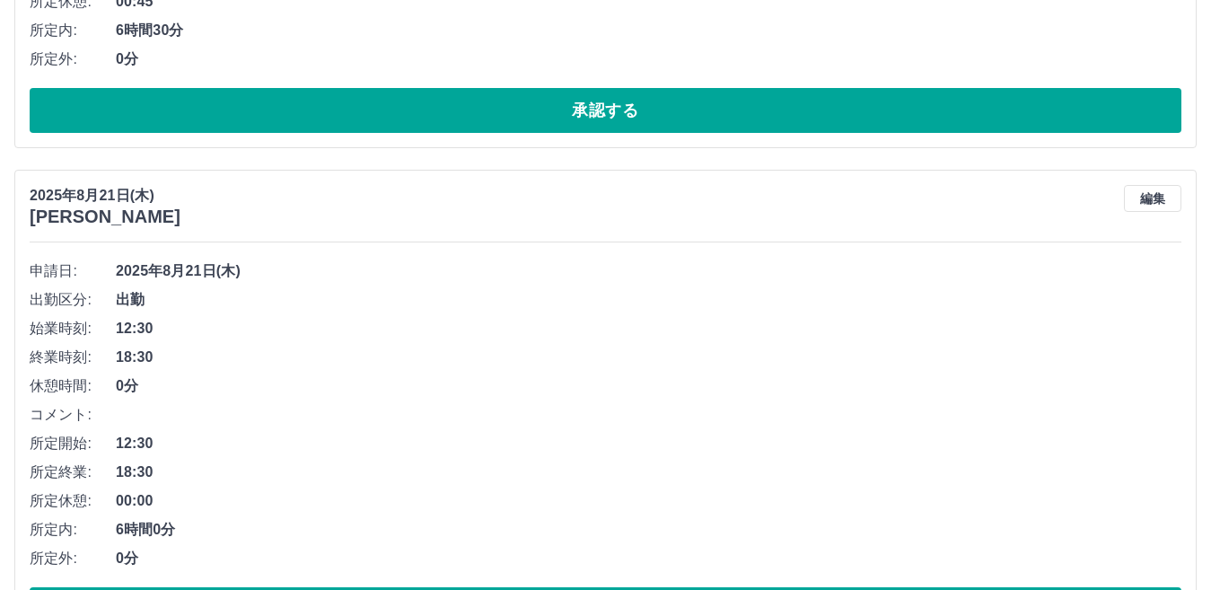
scroll to position [6528, 0]
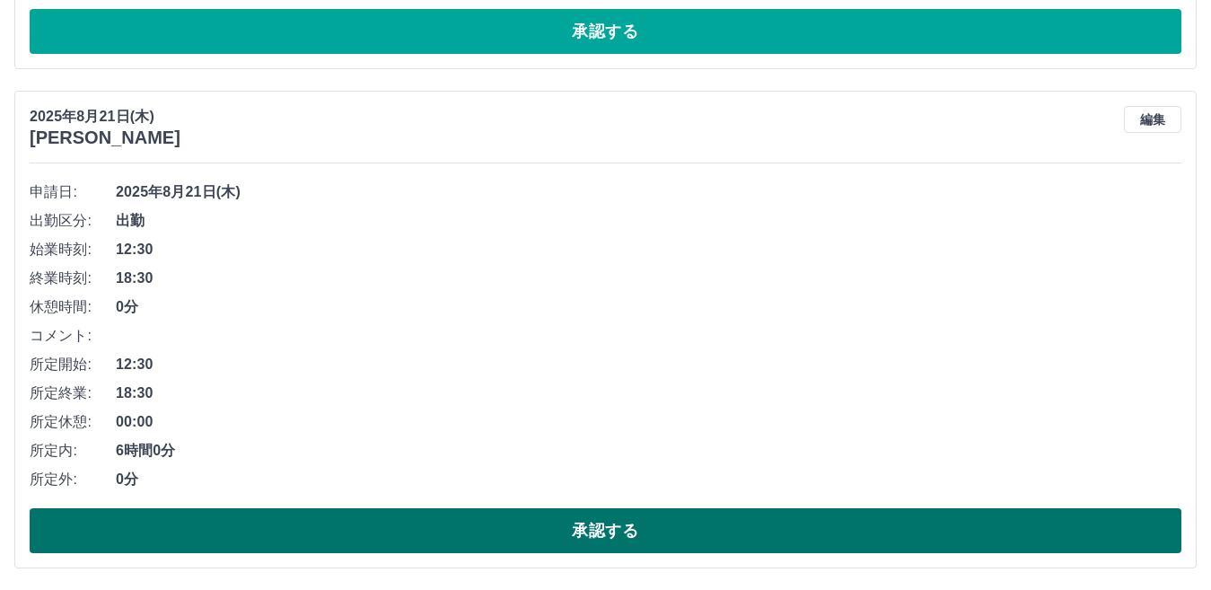
click at [661, 546] on button "承認する" at bounding box center [606, 530] width 1152 height 45
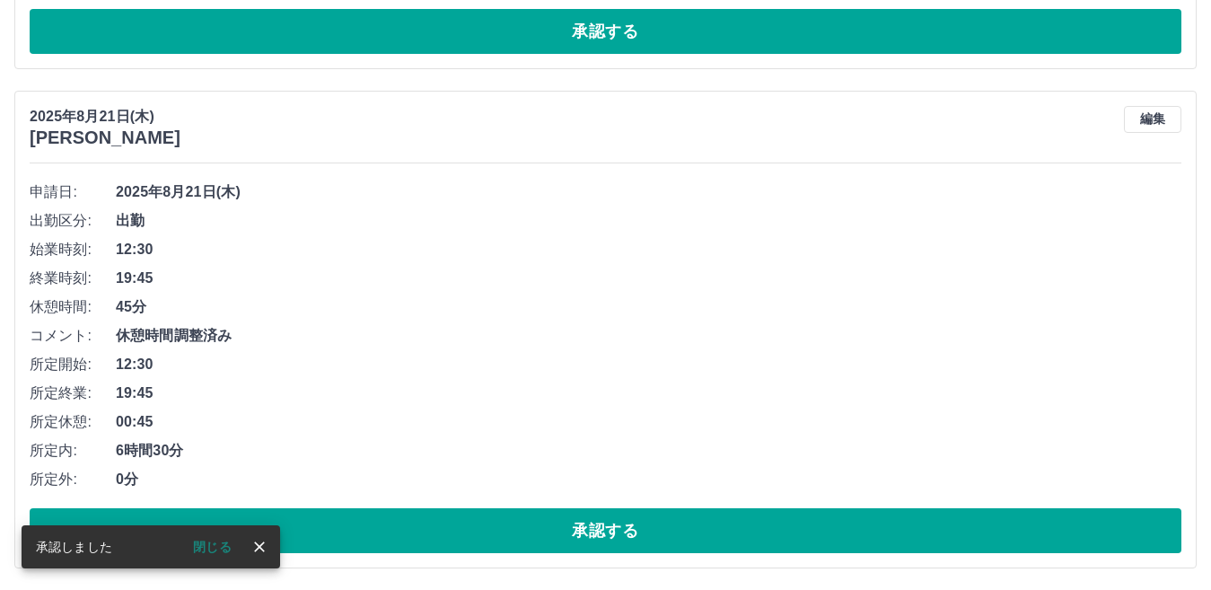
scroll to position [6029, 0]
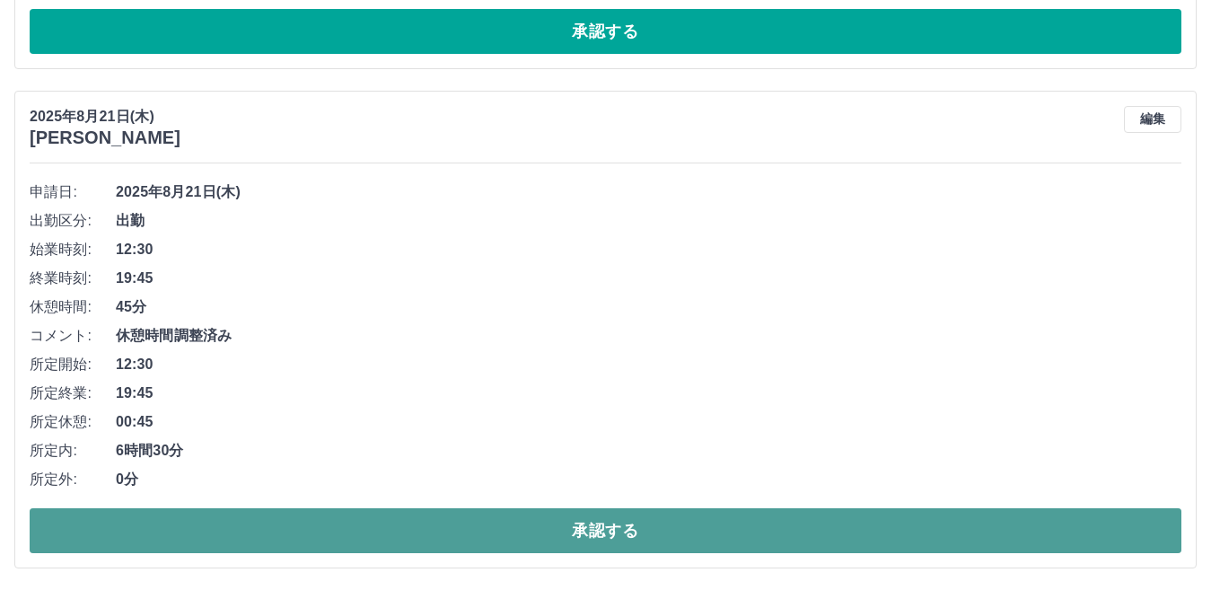
click at [585, 518] on button "承認する" at bounding box center [606, 530] width 1152 height 45
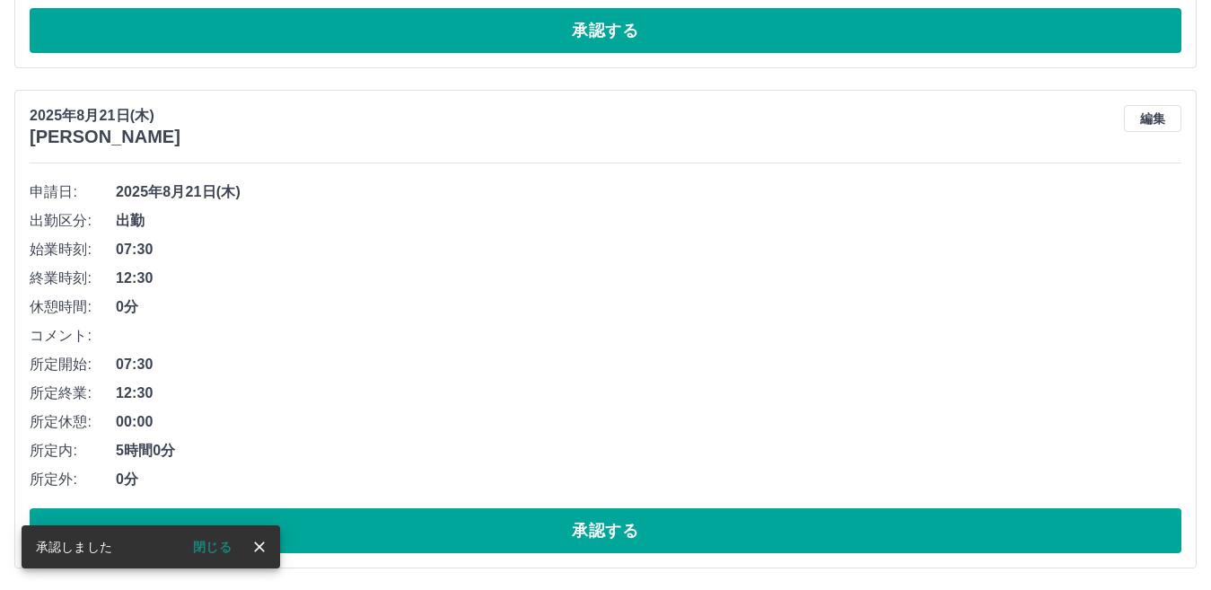
scroll to position [5530, 0]
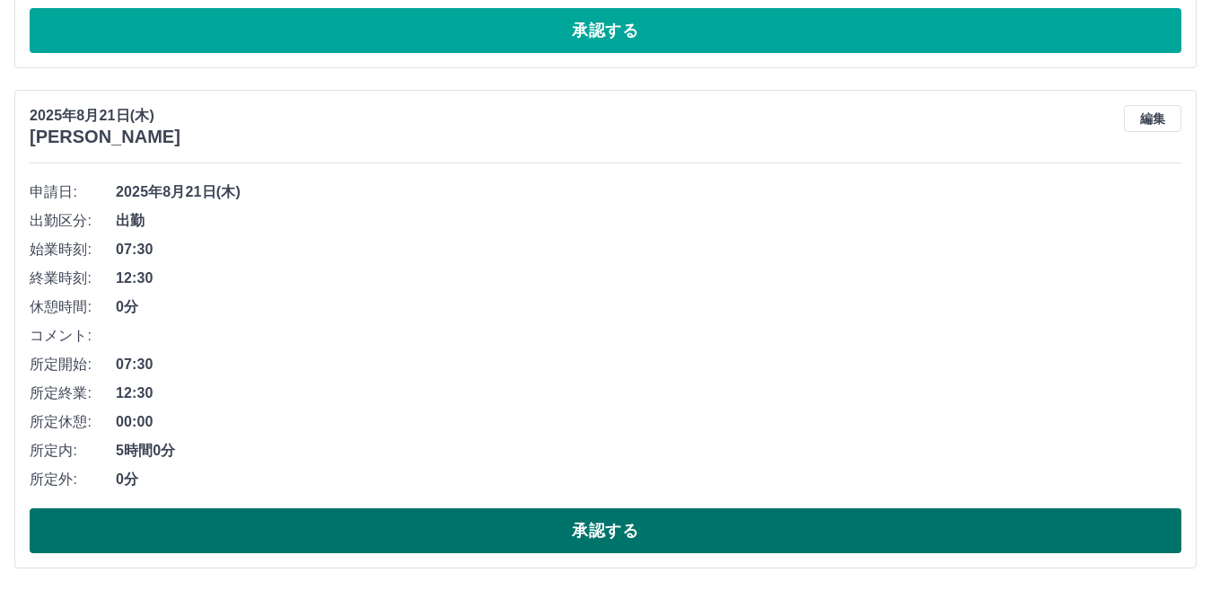
click at [606, 524] on button "承認する" at bounding box center [606, 530] width 1152 height 45
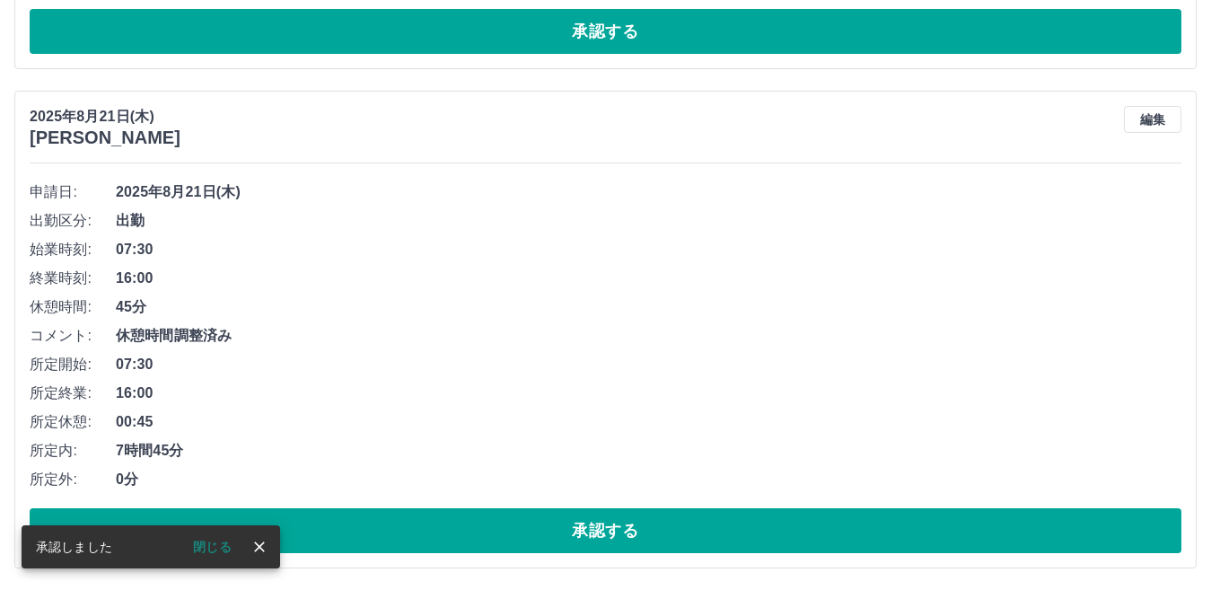
scroll to position [5030, 0]
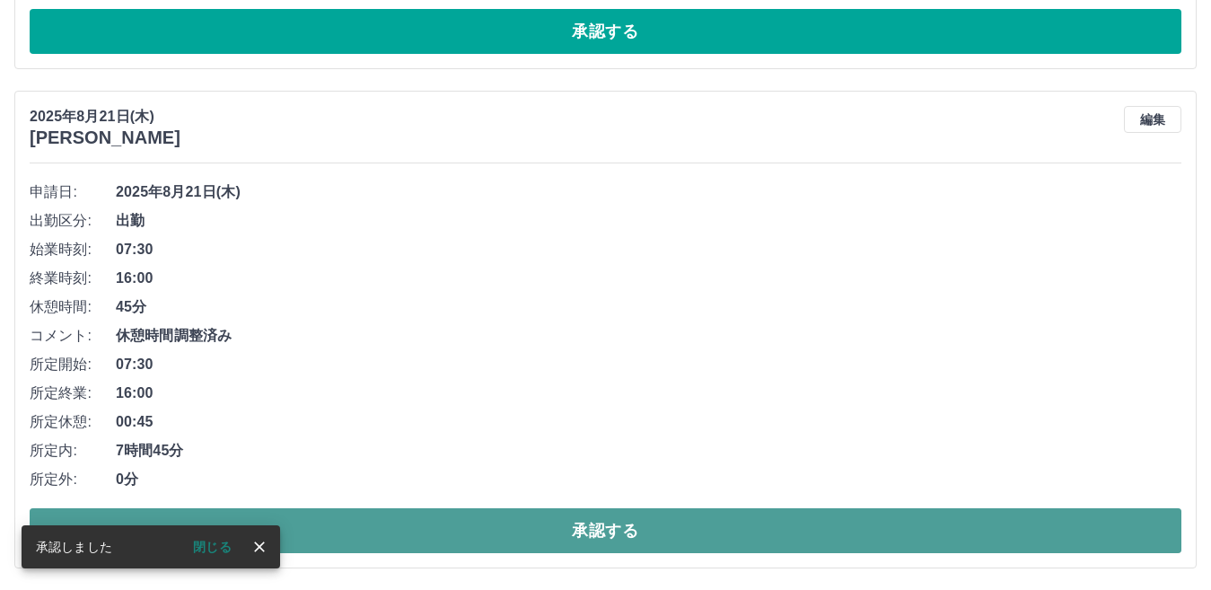
click at [610, 534] on button "承認する" at bounding box center [606, 530] width 1152 height 45
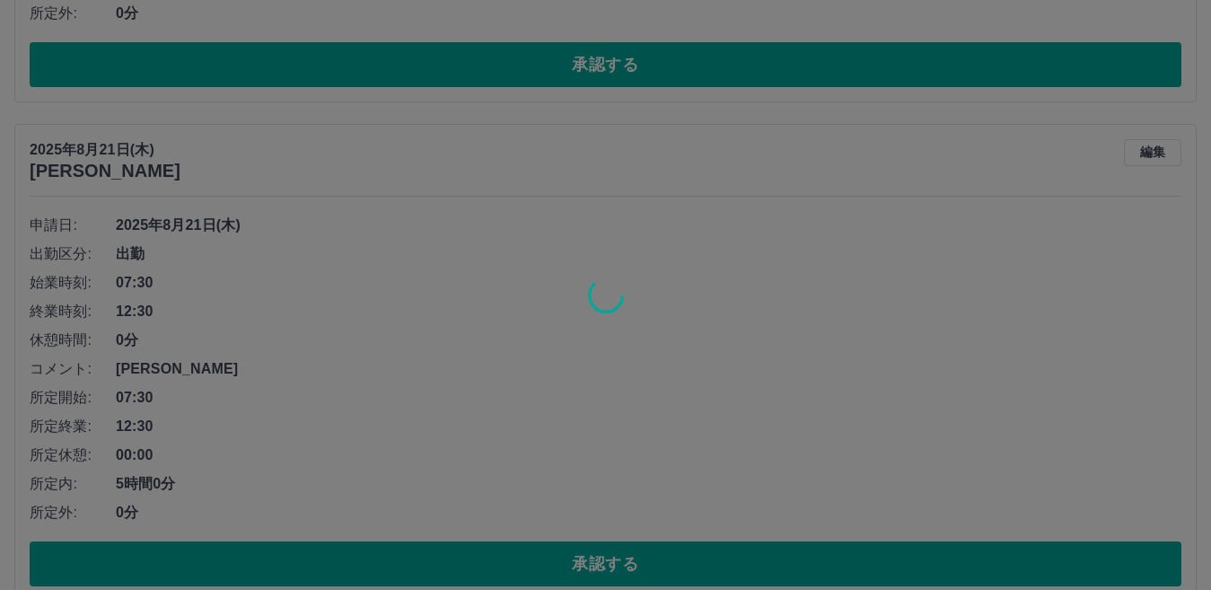
scroll to position [4492, 0]
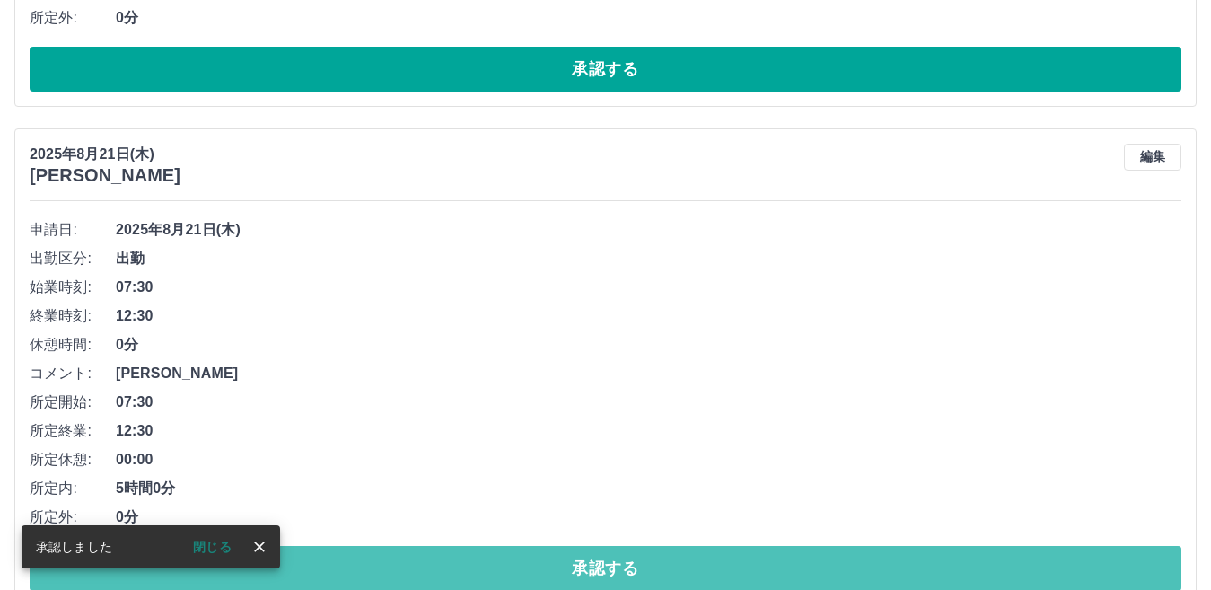
click at [548, 578] on button "承認する" at bounding box center [606, 568] width 1152 height 45
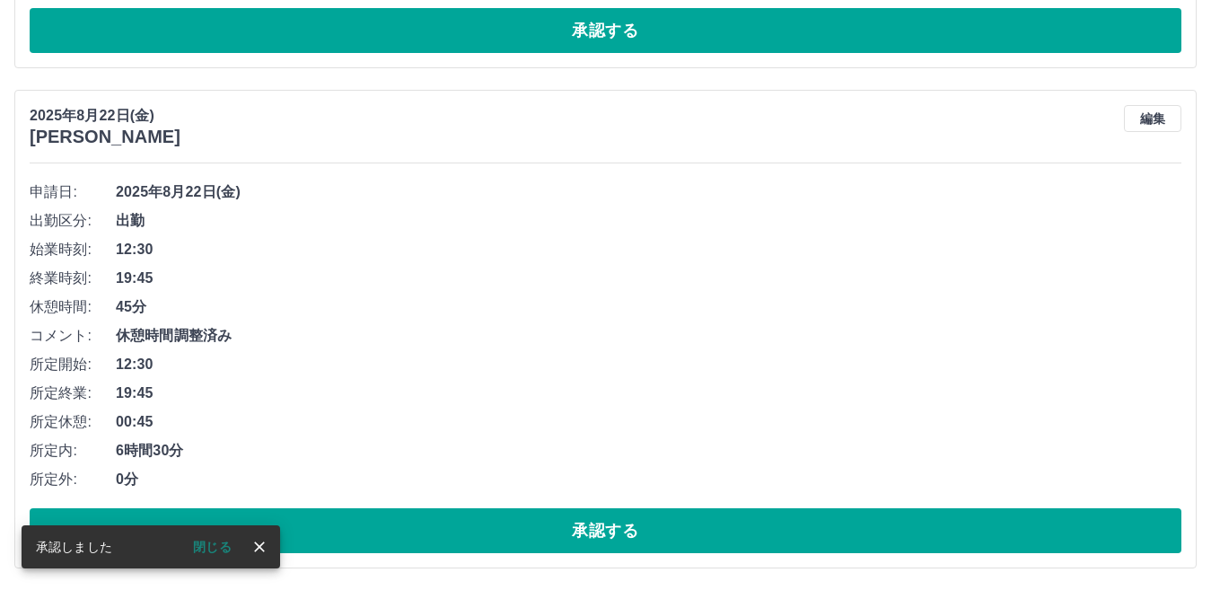
scroll to position [4032, 0]
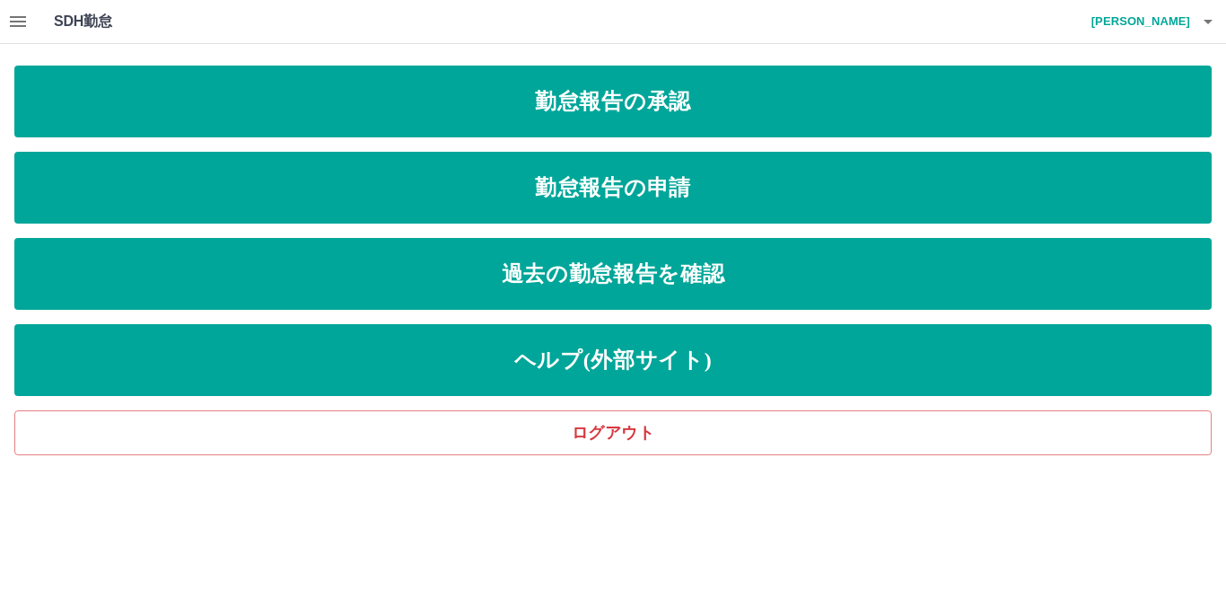
click at [24, 26] on icon "button" at bounding box center [18, 21] width 16 height 11
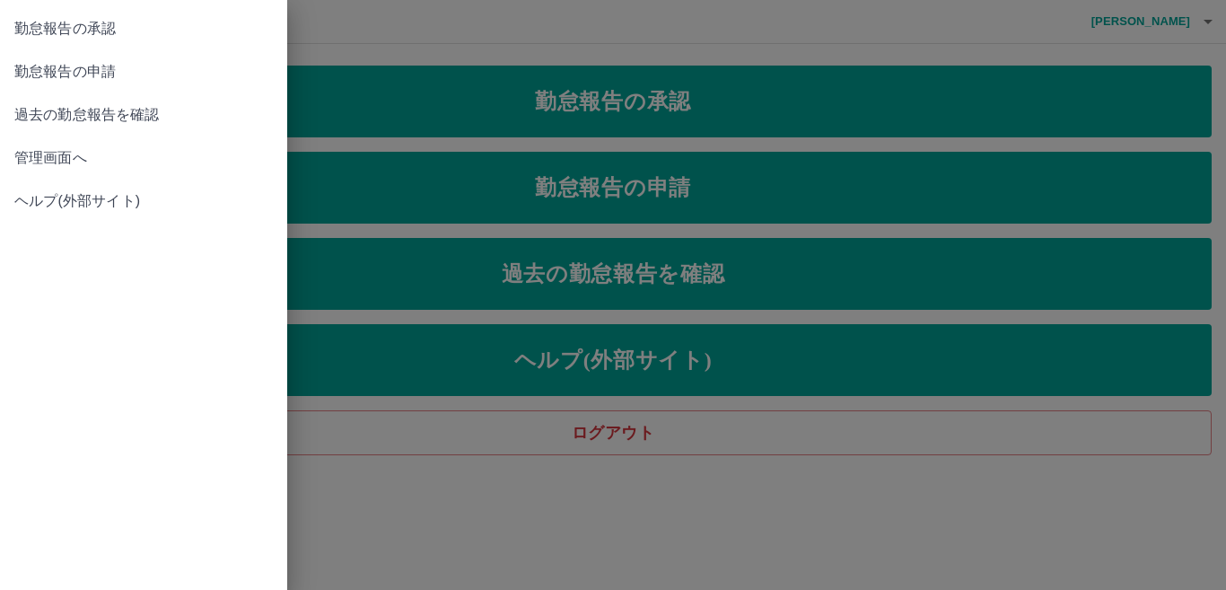
click at [92, 148] on span "管理画面へ" at bounding box center [143, 158] width 259 height 22
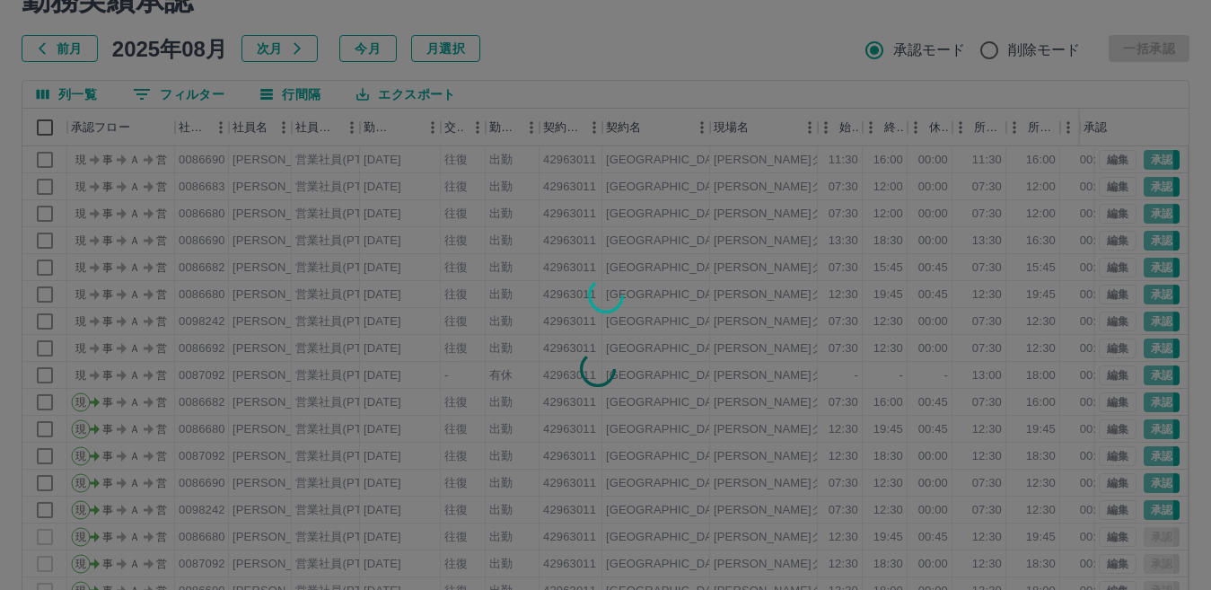
scroll to position [169, 0]
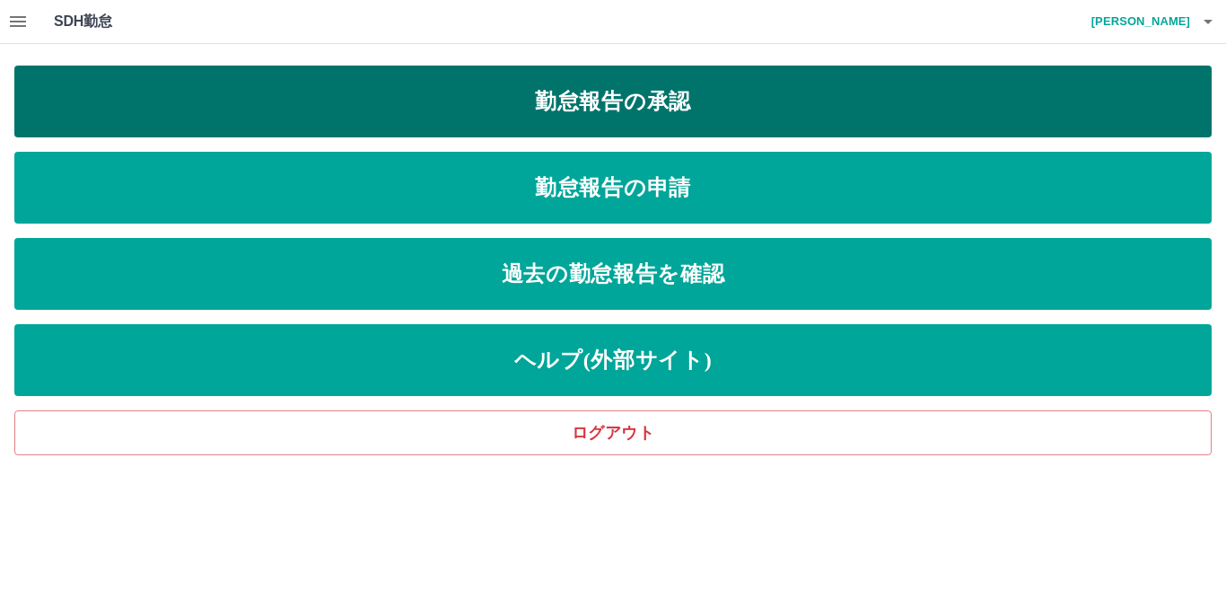
click at [662, 99] on link "勤怠報告の承認" at bounding box center [612, 102] width 1197 height 72
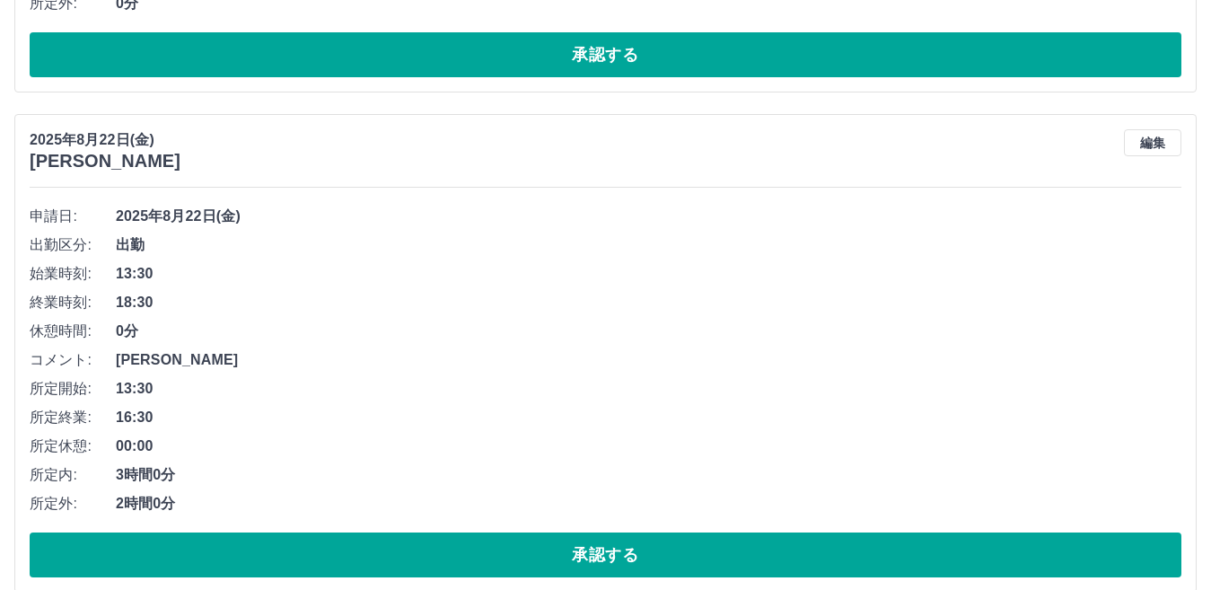
scroll to position [2506, 0]
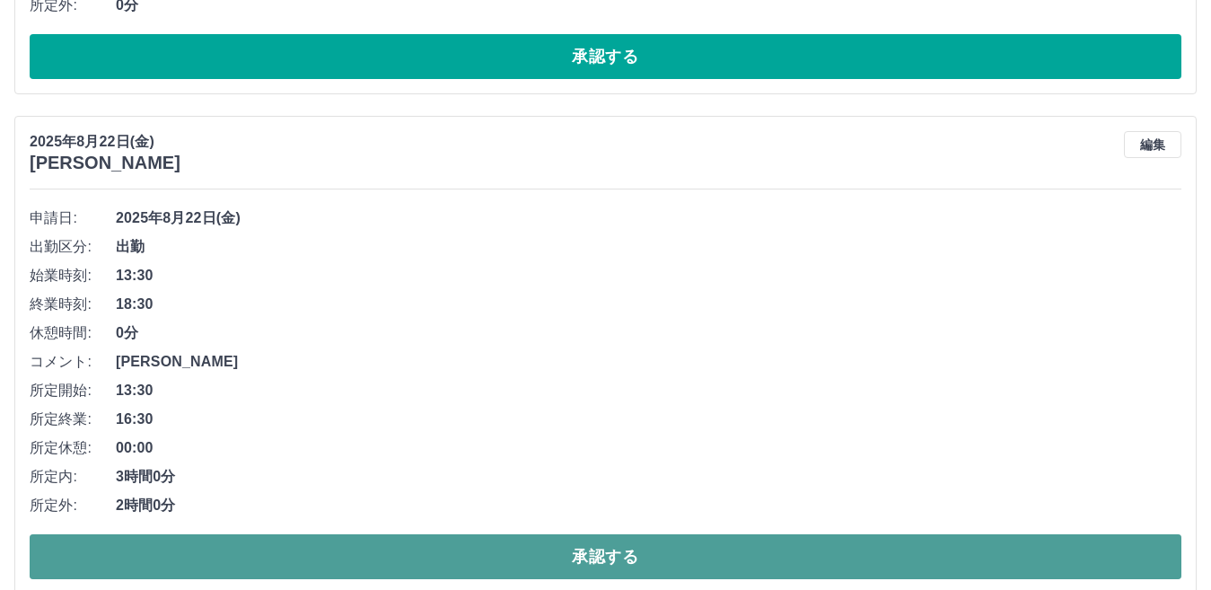
click at [601, 552] on button "承認する" at bounding box center [606, 556] width 1152 height 45
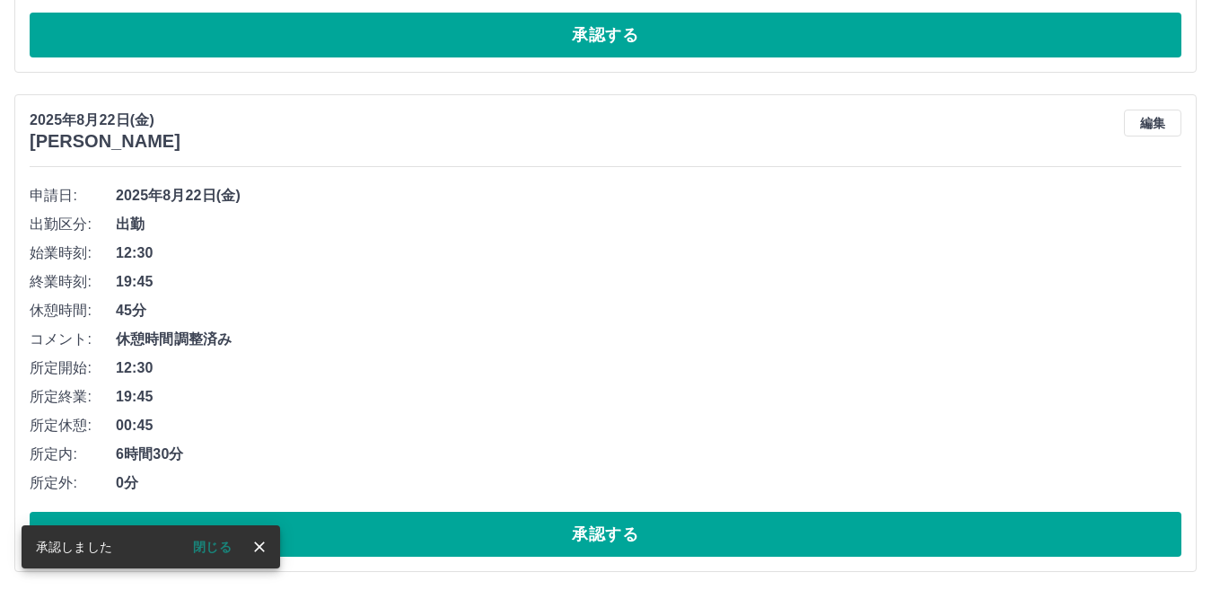
scroll to position [3532, 0]
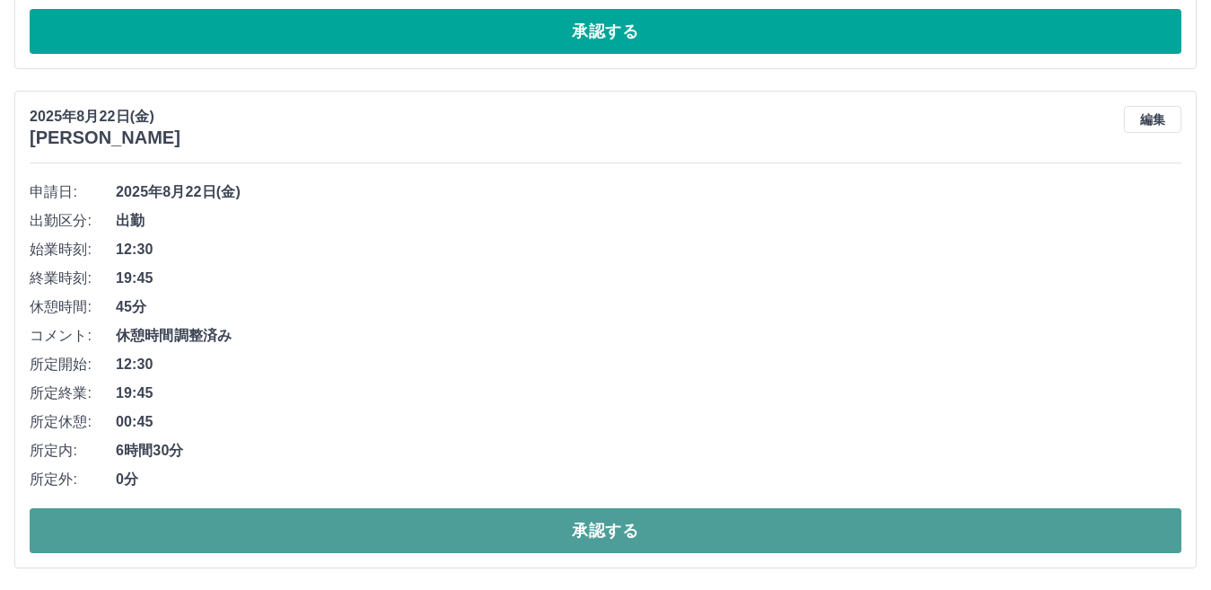
click at [592, 535] on button "承認する" at bounding box center [606, 530] width 1152 height 45
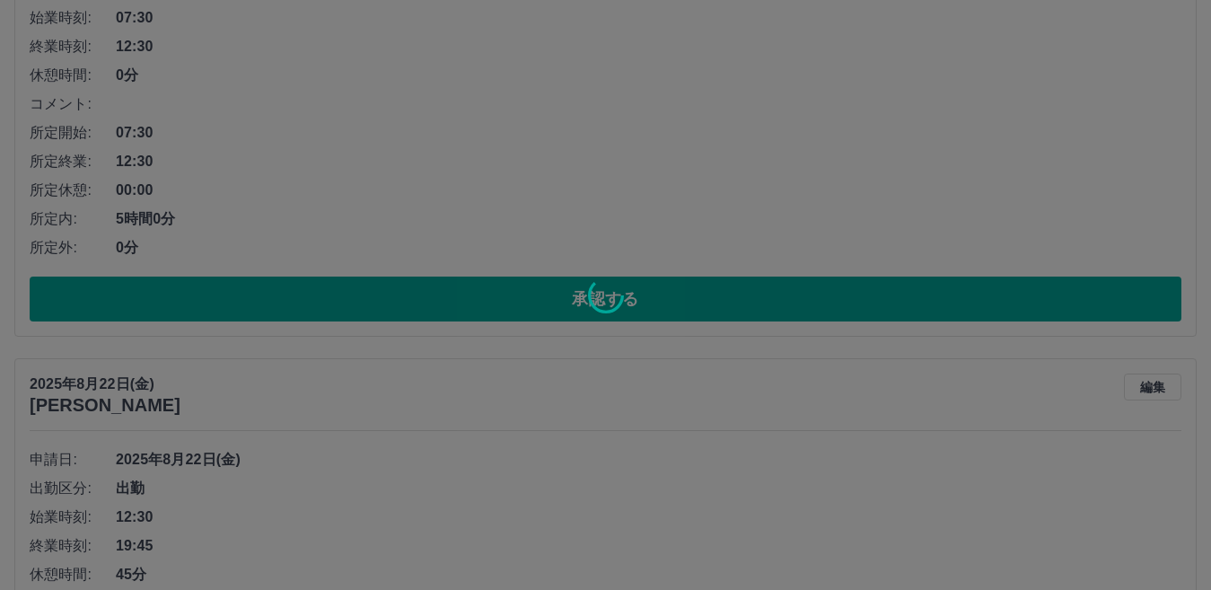
scroll to position [3033, 0]
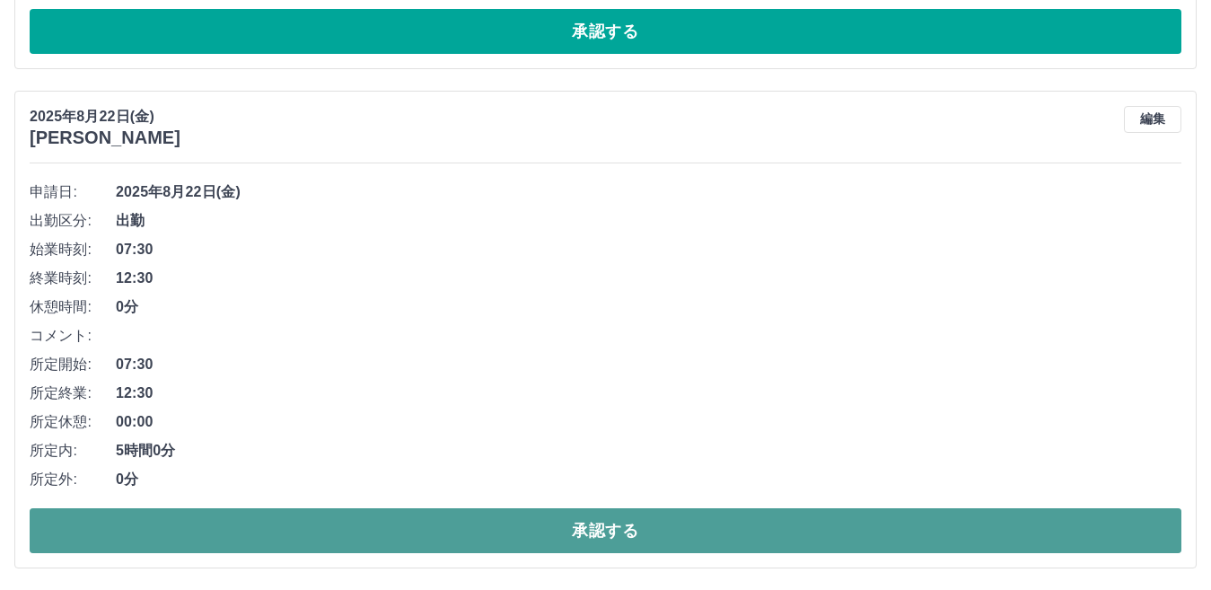
click at [576, 513] on button "承認する" at bounding box center [606, 530] width 1152 height 45
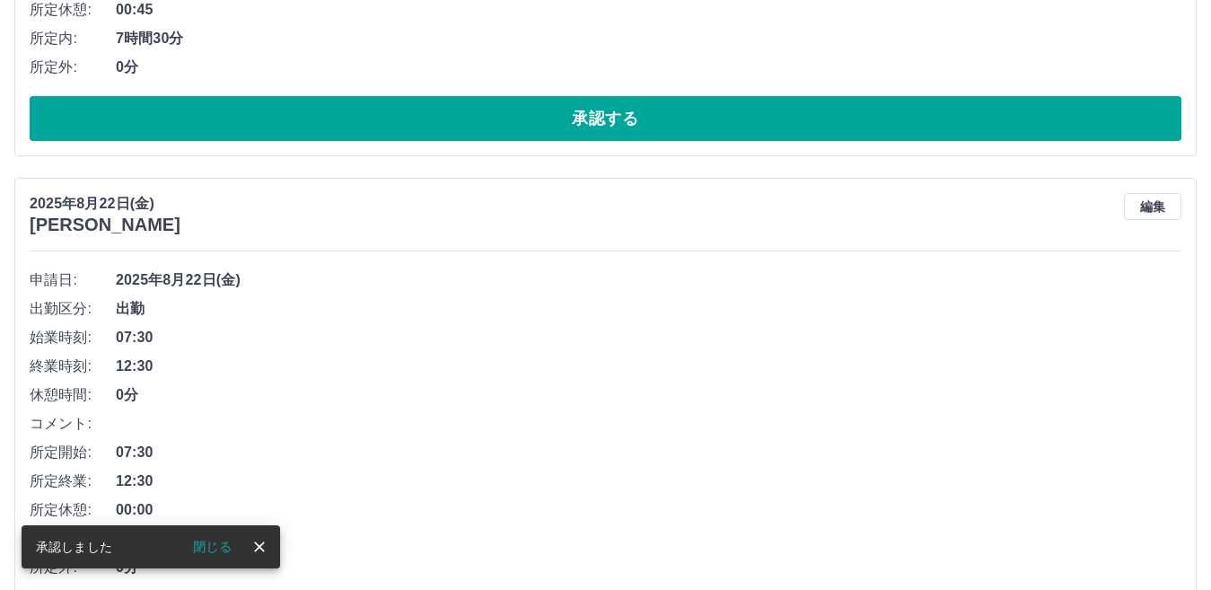
scroll to position [2534, 0]
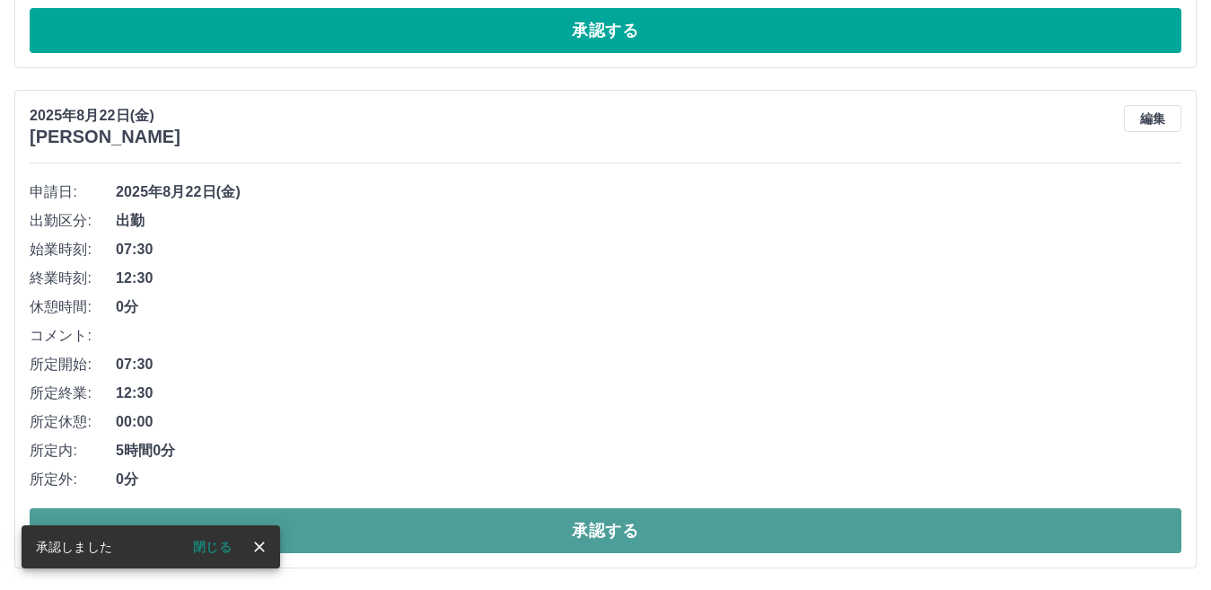
click at [573, 543] on button "承認する" at bounding box center [606, 530] width 1152 height 45
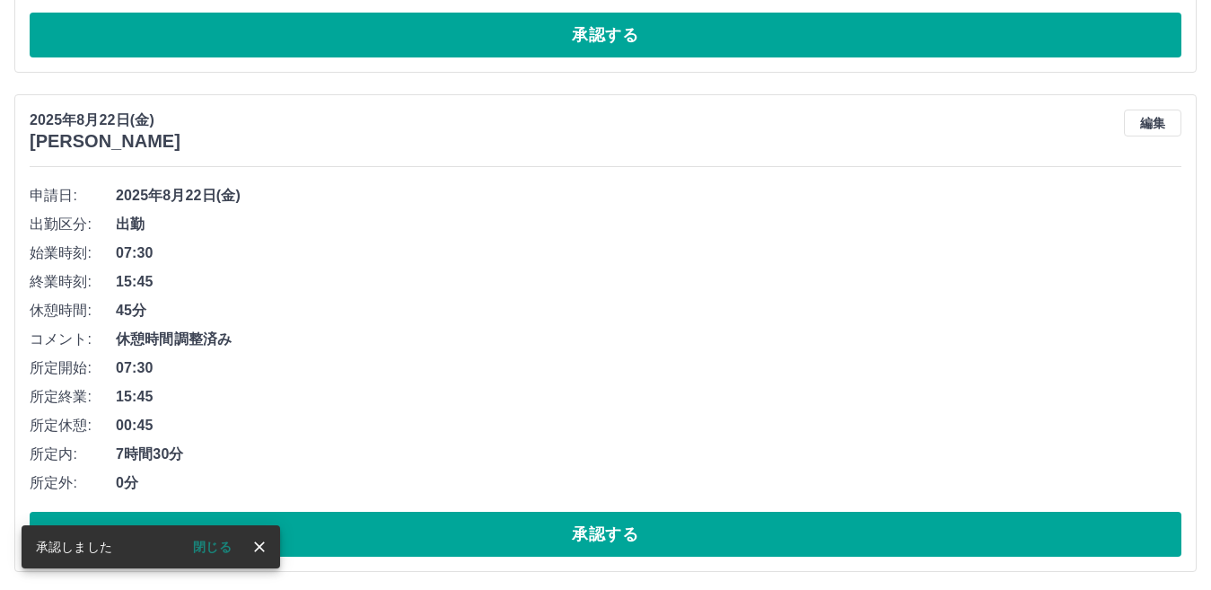
scroll to position [2034, 0]
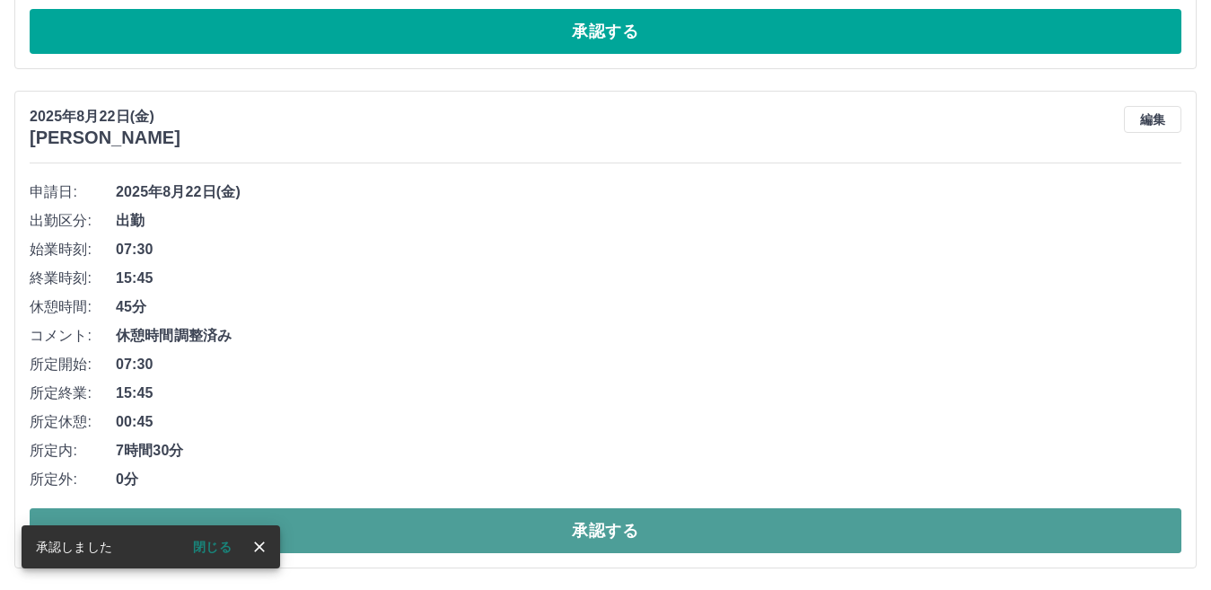
click at [602, 536] on button "承認する" at bounding box center [606, 530] width 1152 height 45
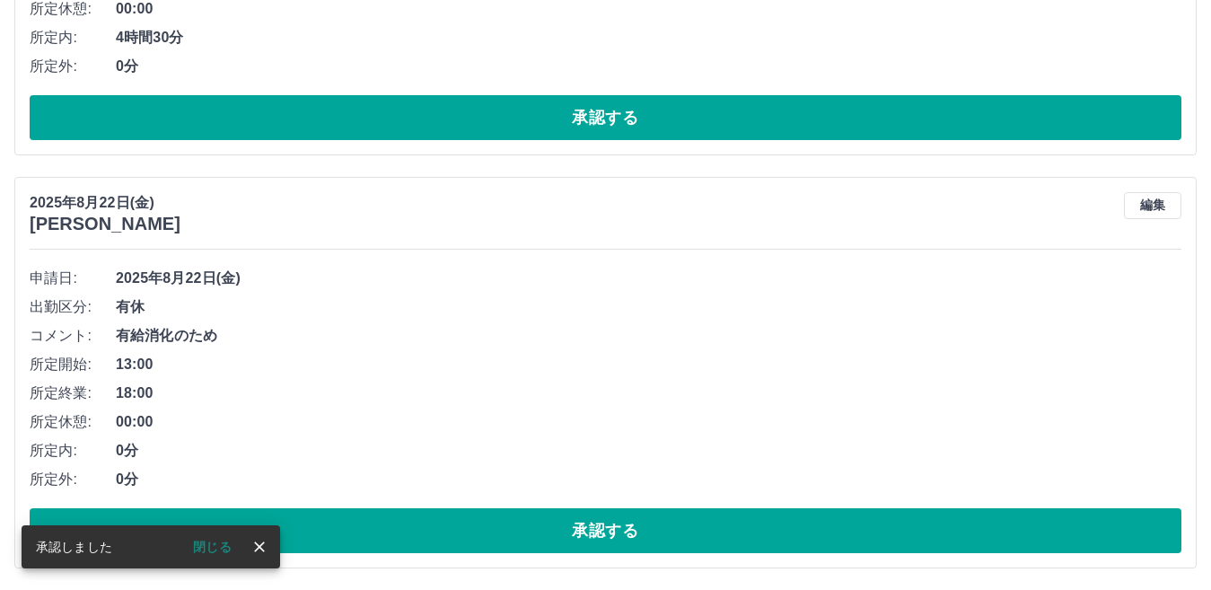
scroll to position [1535, 0]
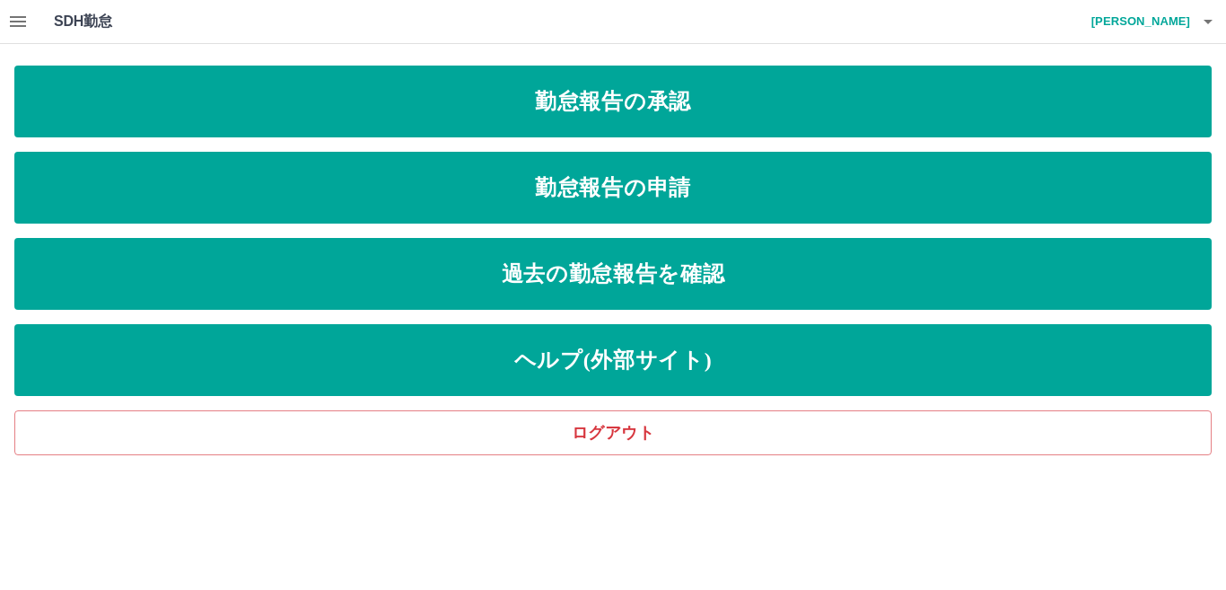
click at [13, 22] on icon "button" at bounding box center [18, 21] width 16 height 11
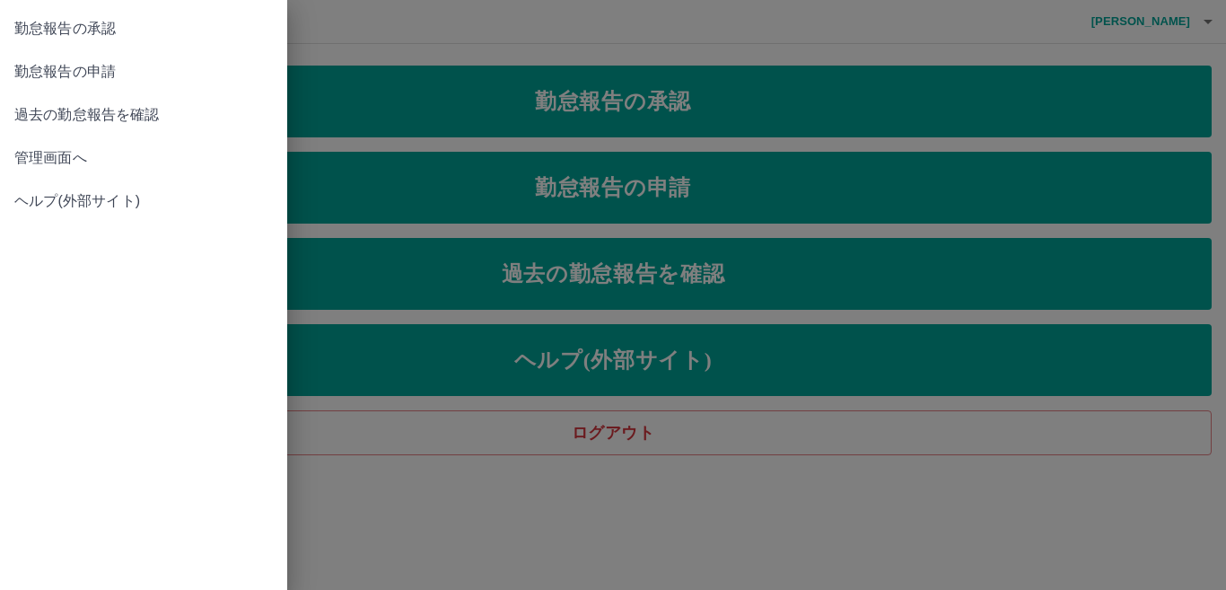
click at [95, 161] on span "管理画面へ" at bounding box center [143, 158] width 259 height 22
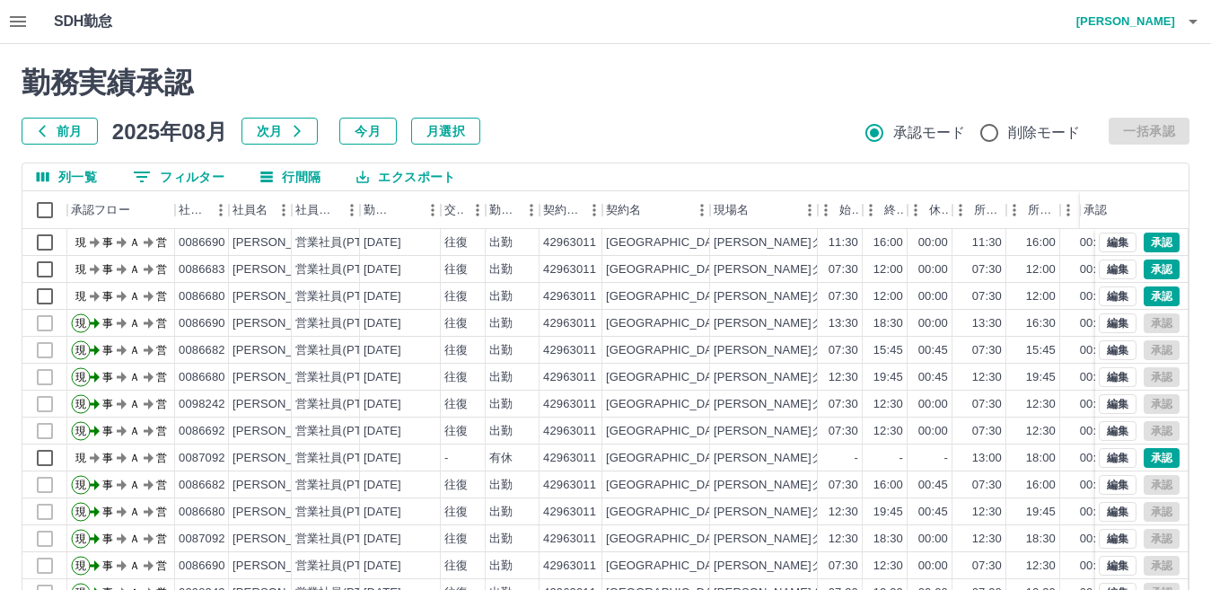
click at [13, 24] on icon "button" at bounding box center [18, 22] width 22 height 22
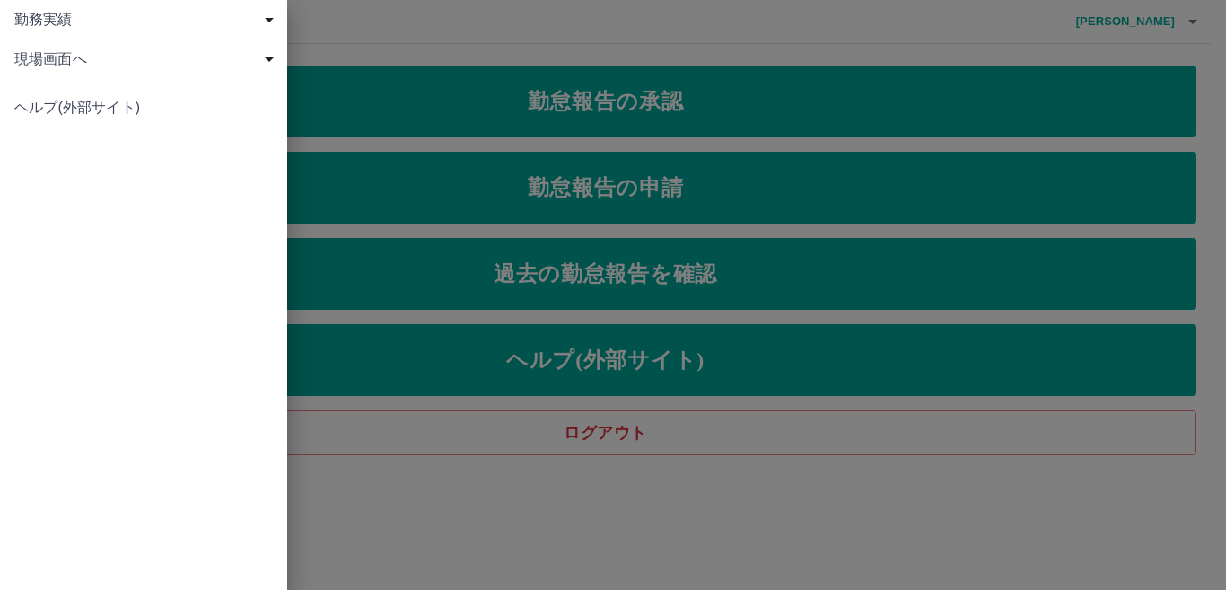
click at [668, 132] on div at bounding box center [613, 295] width 1226 height 590
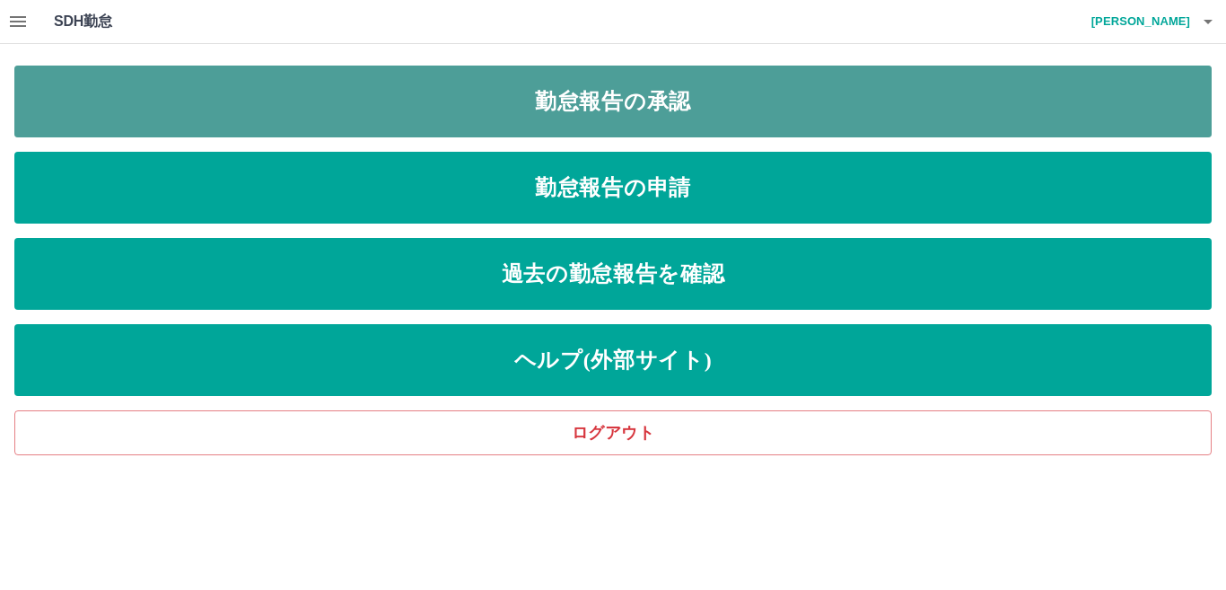
click at [669, 123] on link "勤怠報告の承認" at bounding box center [612, 102] width 1197 height 72
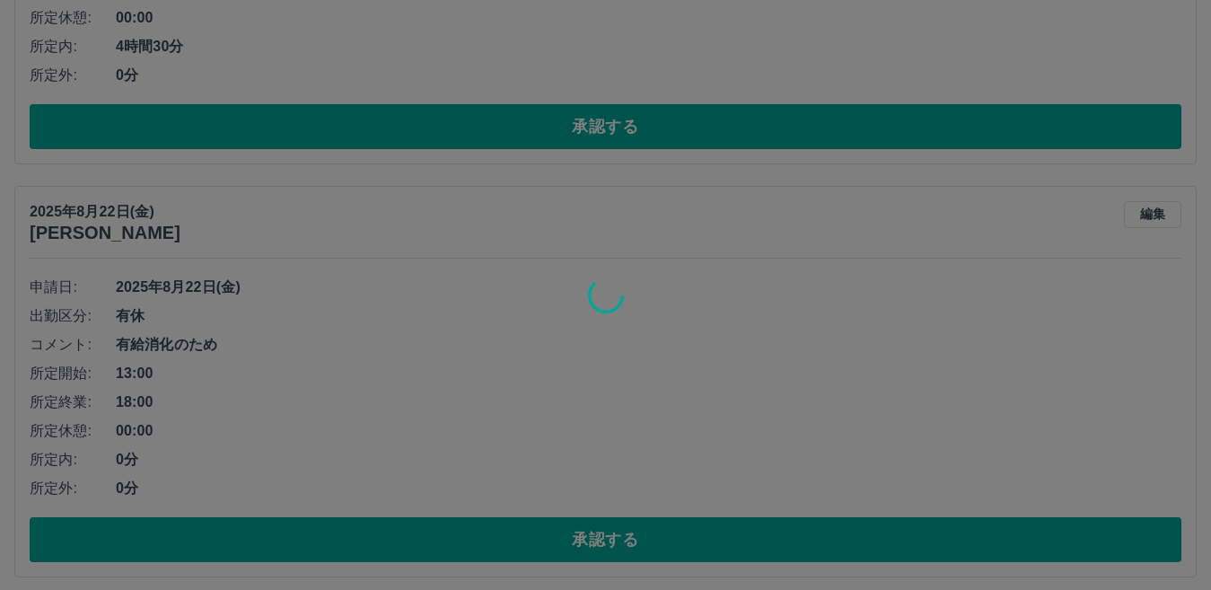
scroll to position [1535, 0]
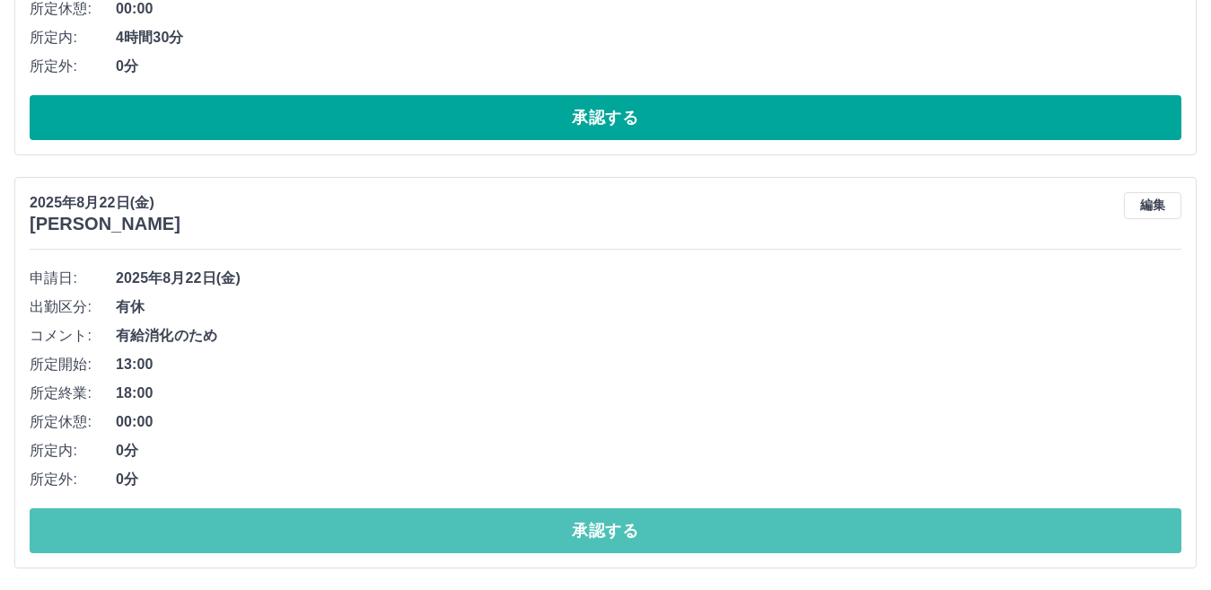
click at [587, 521] on button "承認する" at bounding box center [606, 530] width 1152 height 45
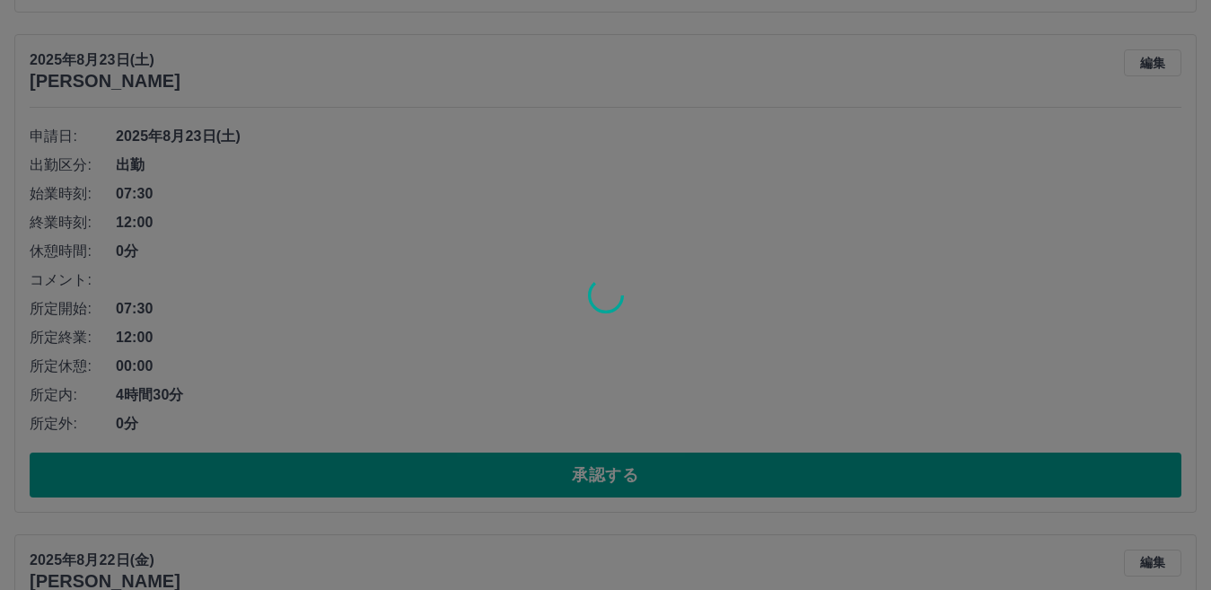
scroll to position [1122, 0]
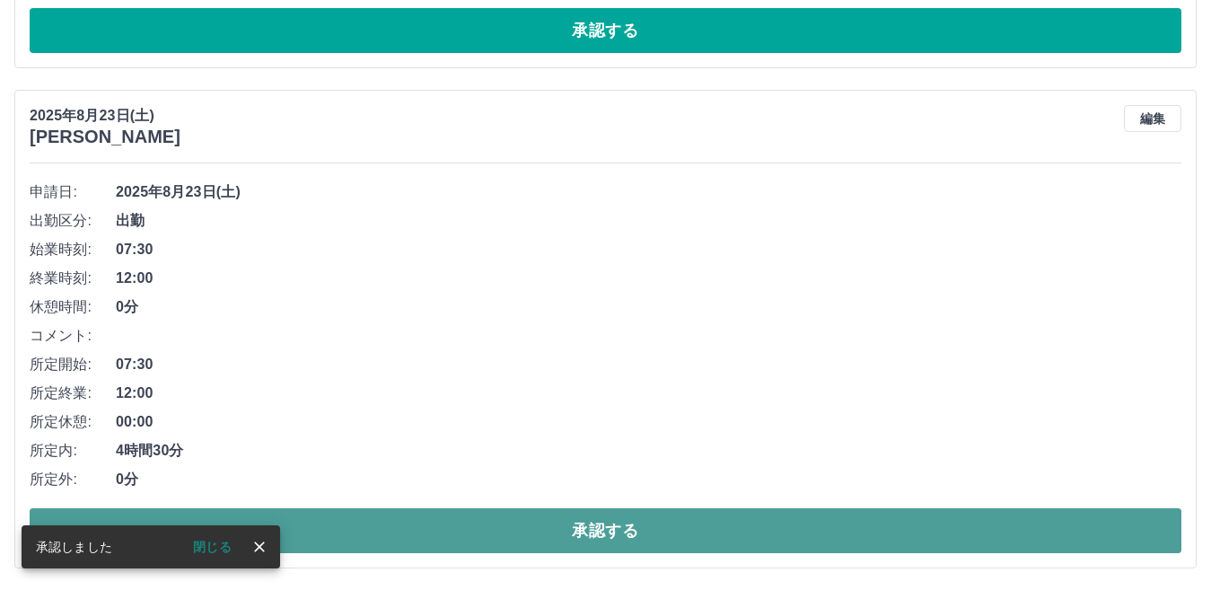
click at [618, 522] on button "承認する" at bounding box center [606, 530] width 1152 height 45
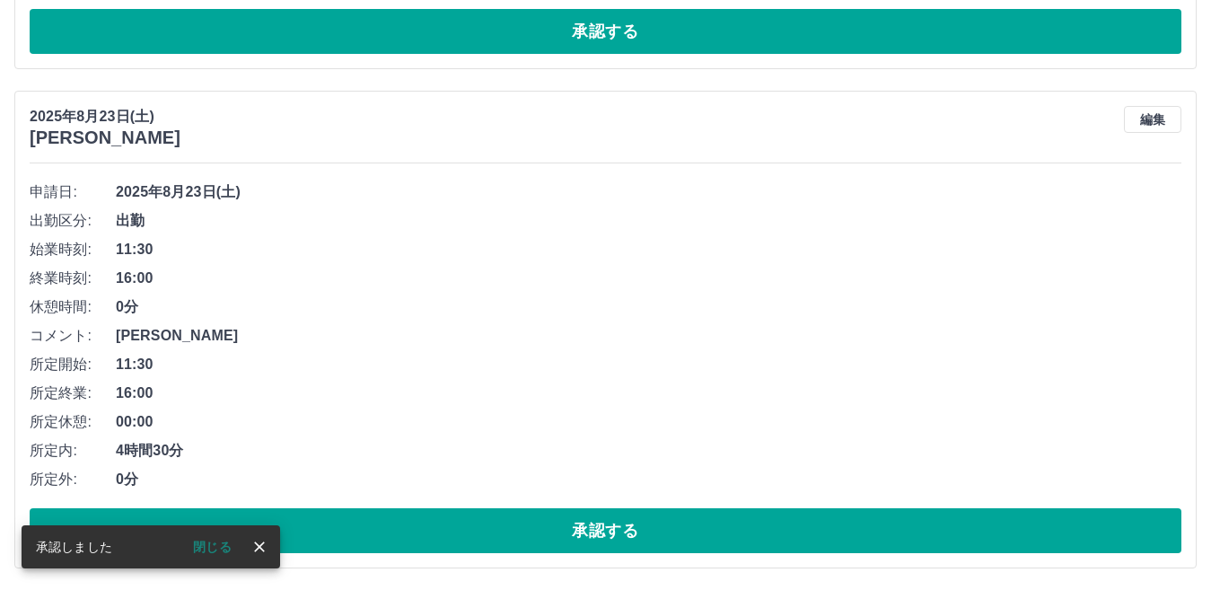
scroll to position [622, 0]
click at [569, 305] on span "0分" at bounding box center [648, 307] width 1065 height 22
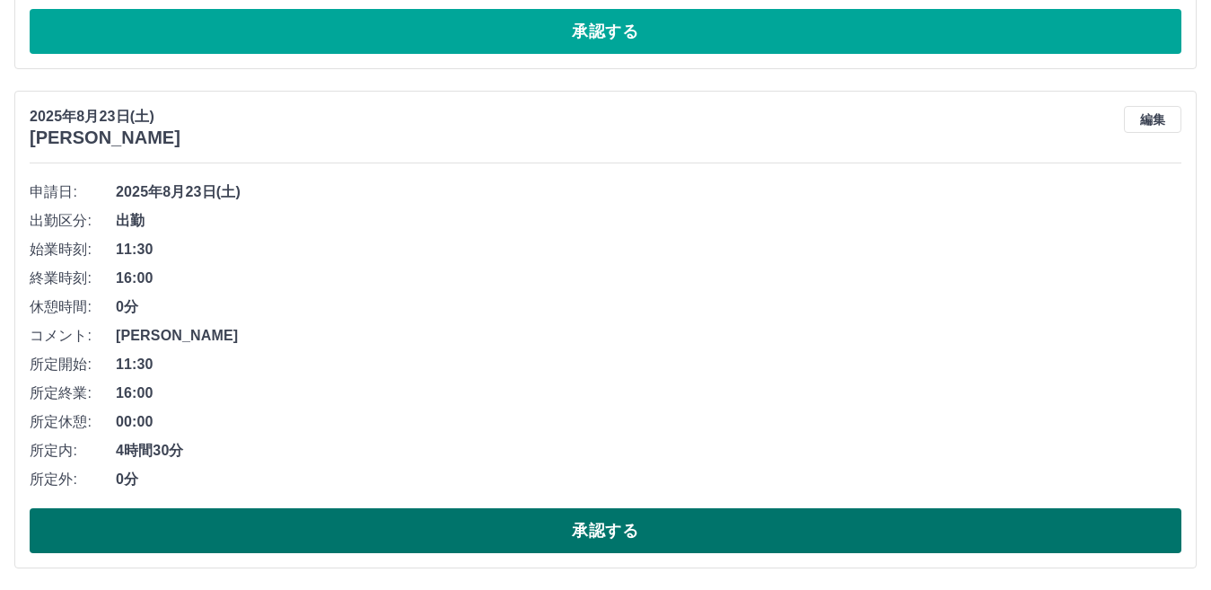
click at [579, 547] on button "承認する" at bounding box center [606, 530] width 1152 height 45
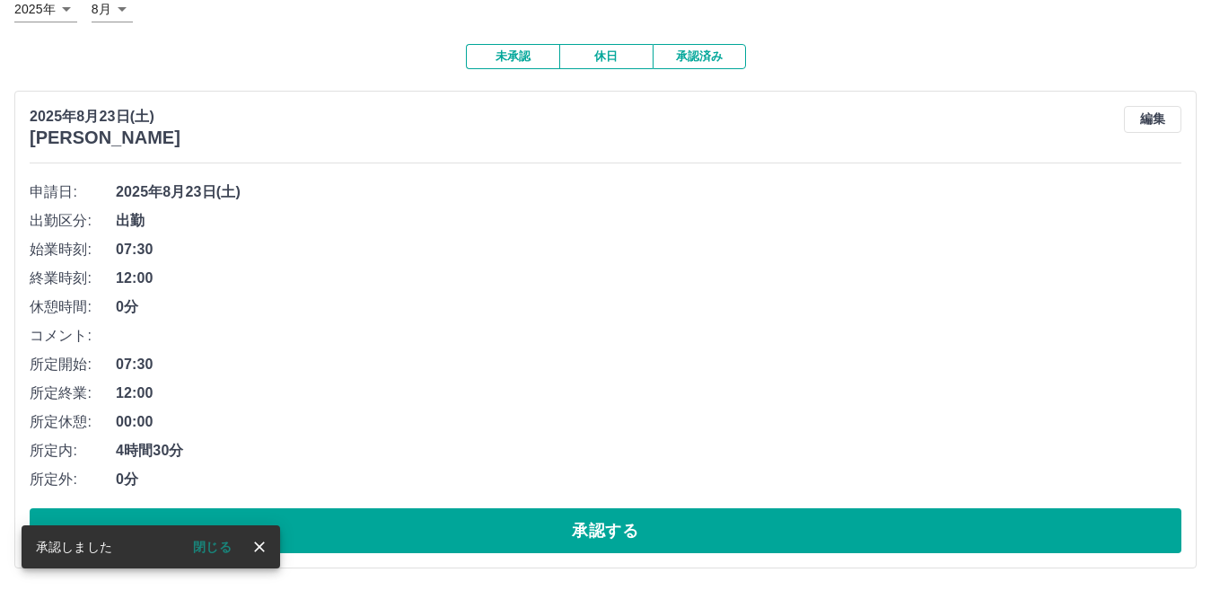
scroll to position [123, 0]
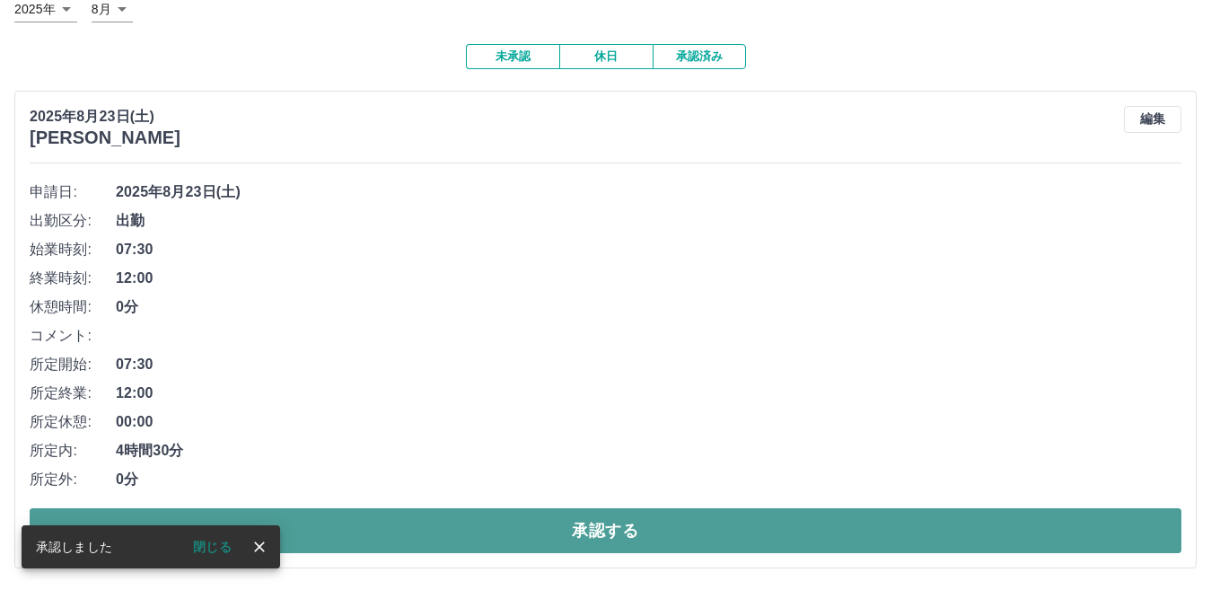
click at [611, 519] on button "承認する" at bounding box center [606, 530] width 1152 height 45
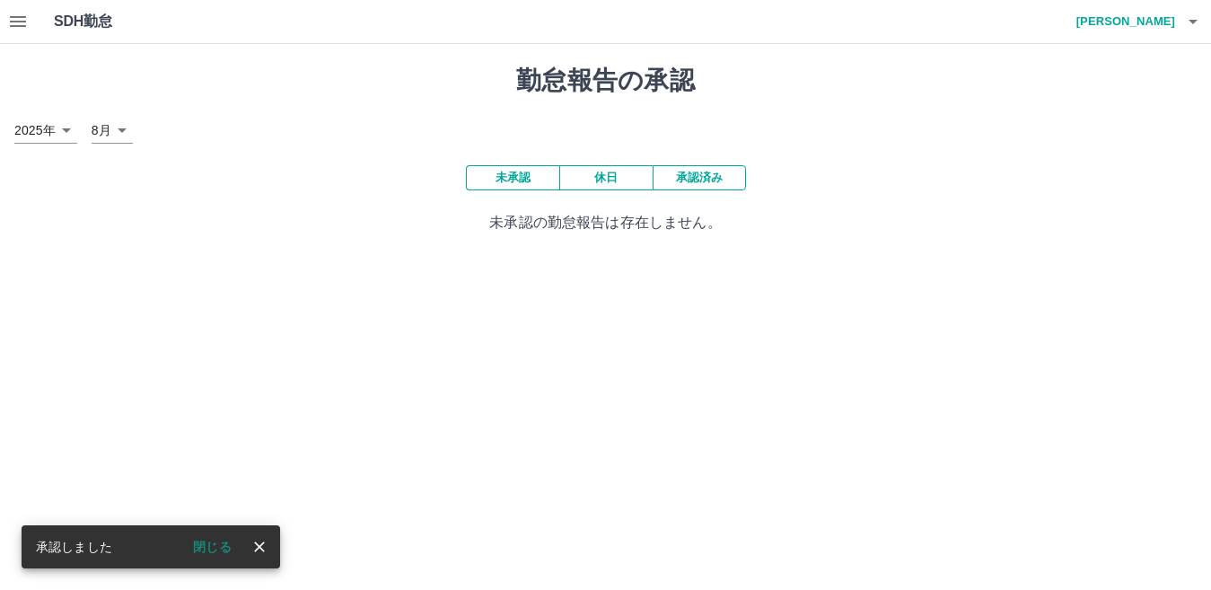
scroll to position [0, 0]
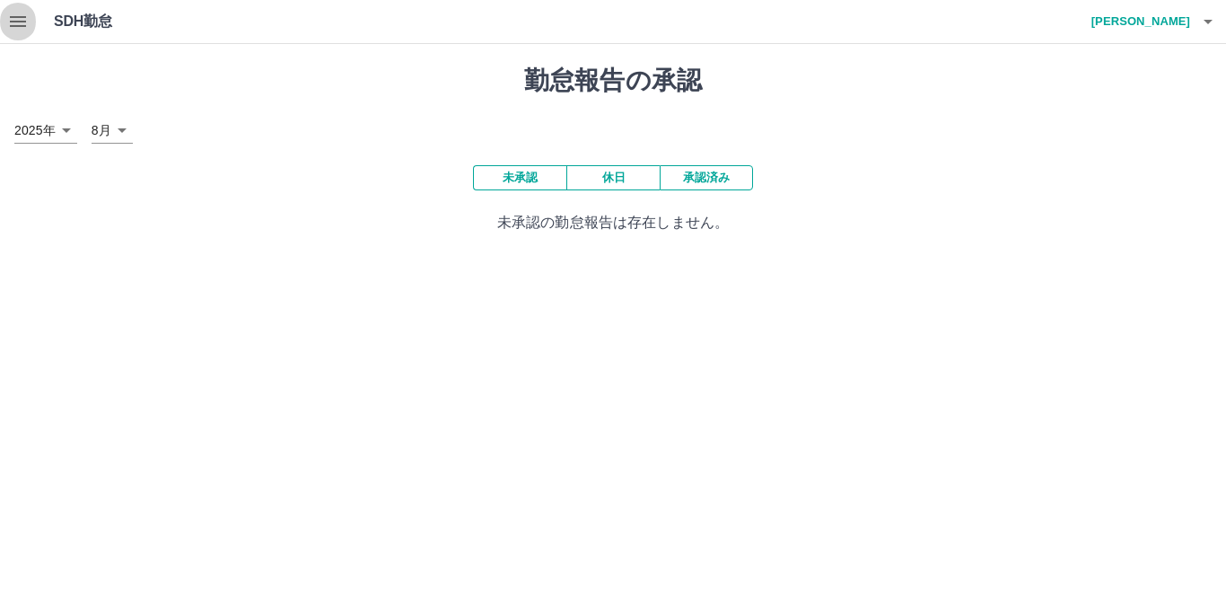
click at [12, 12] on icon "button" at bounding box center [18, 22] width 22 height 22
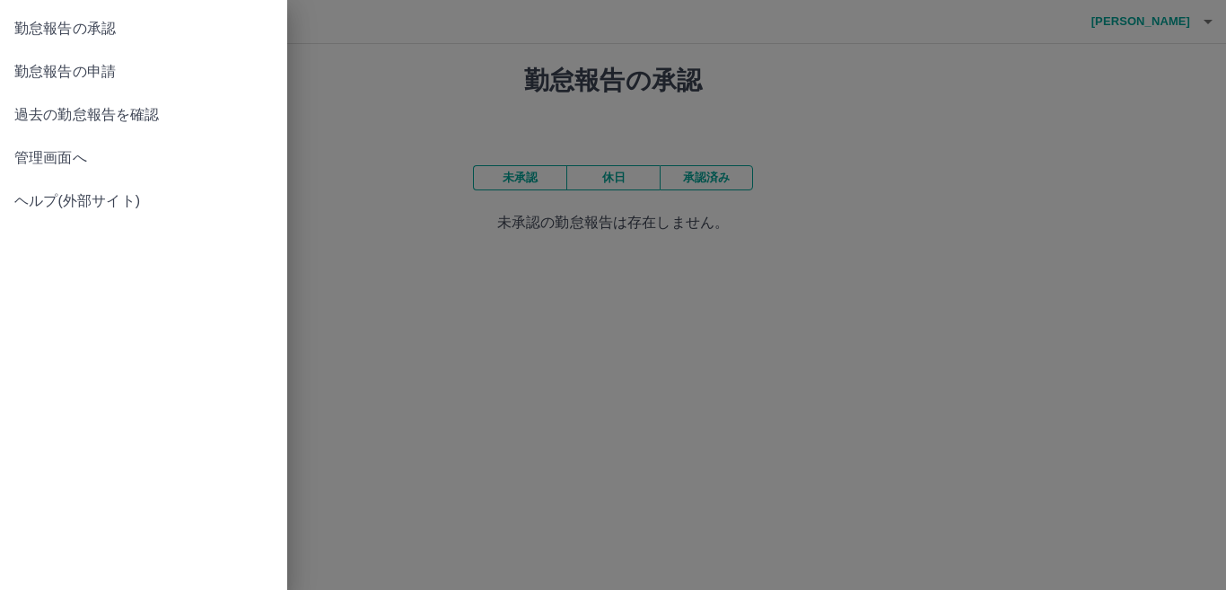
click at [114, 177] on link "管理画面へ" at bounding box center [143, 157] width 287 height 43
